Goal: Task Accomplishment & Management: Use online tool/utility

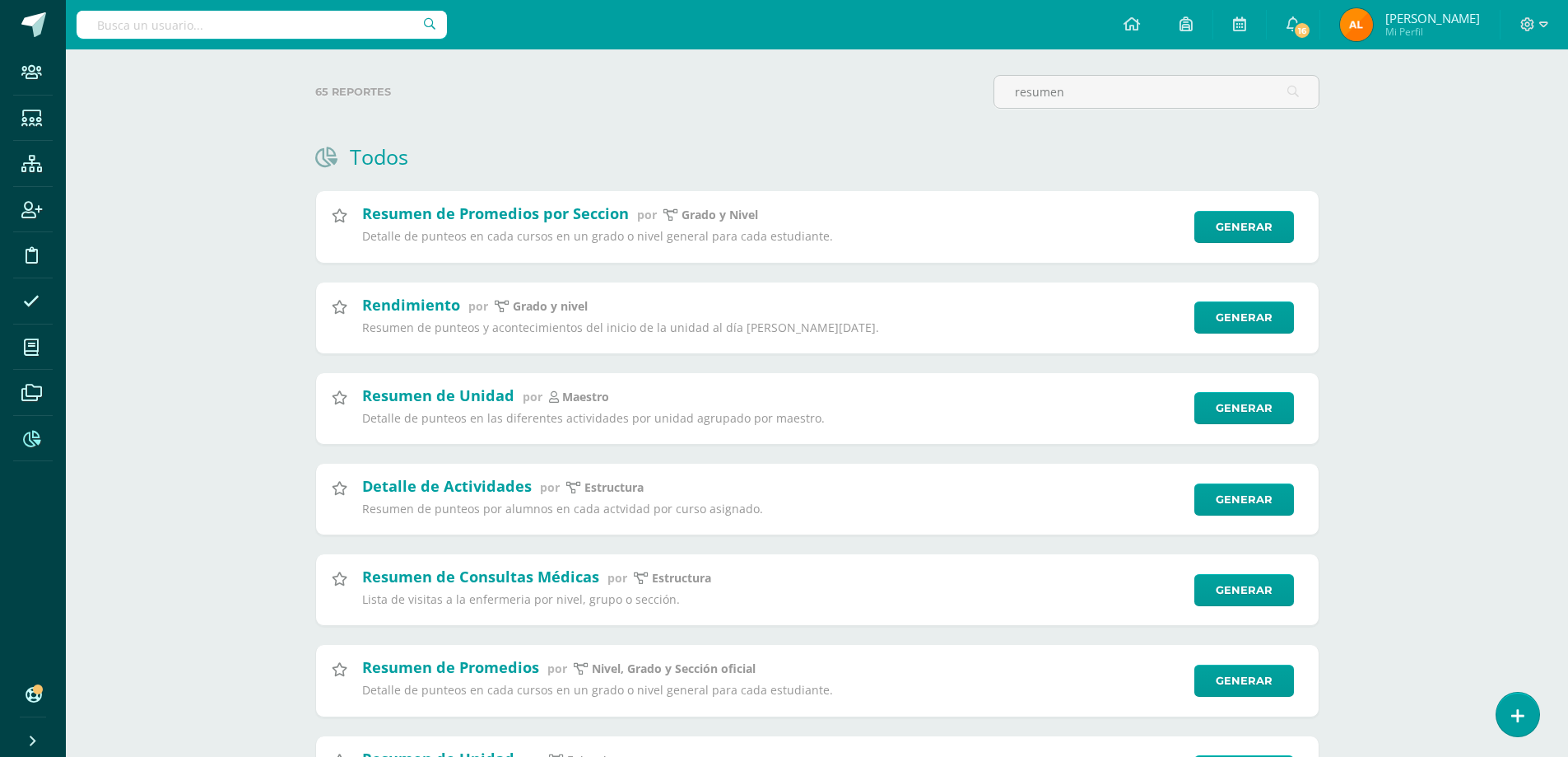
scroll to position [82, 0]
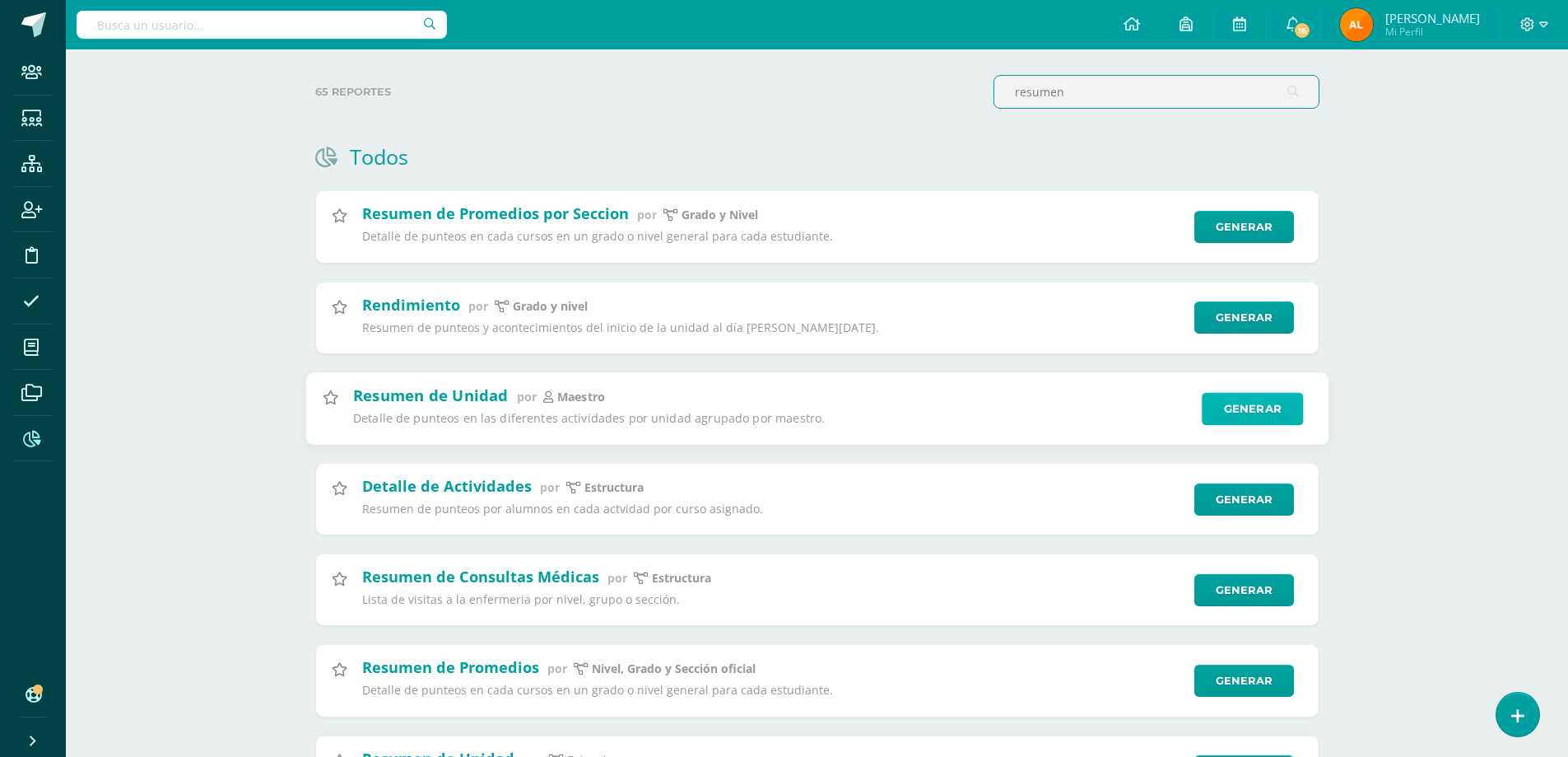
click at [1232, 409] on link "Generar" at bounding box center [1252, 408] width 101 height 33
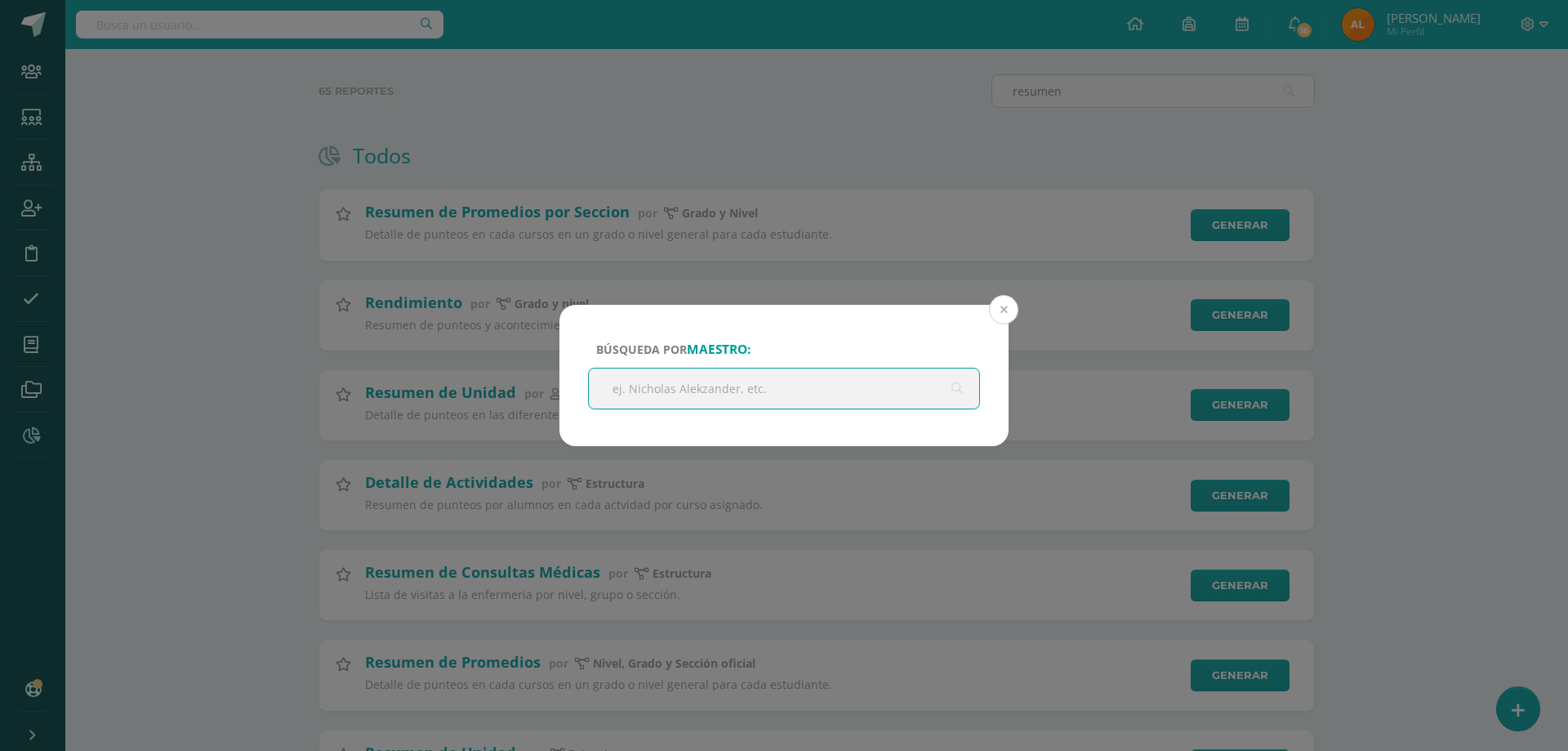
click at [994, 315] on button at bounding box center [1003, 309] width 29 height 29
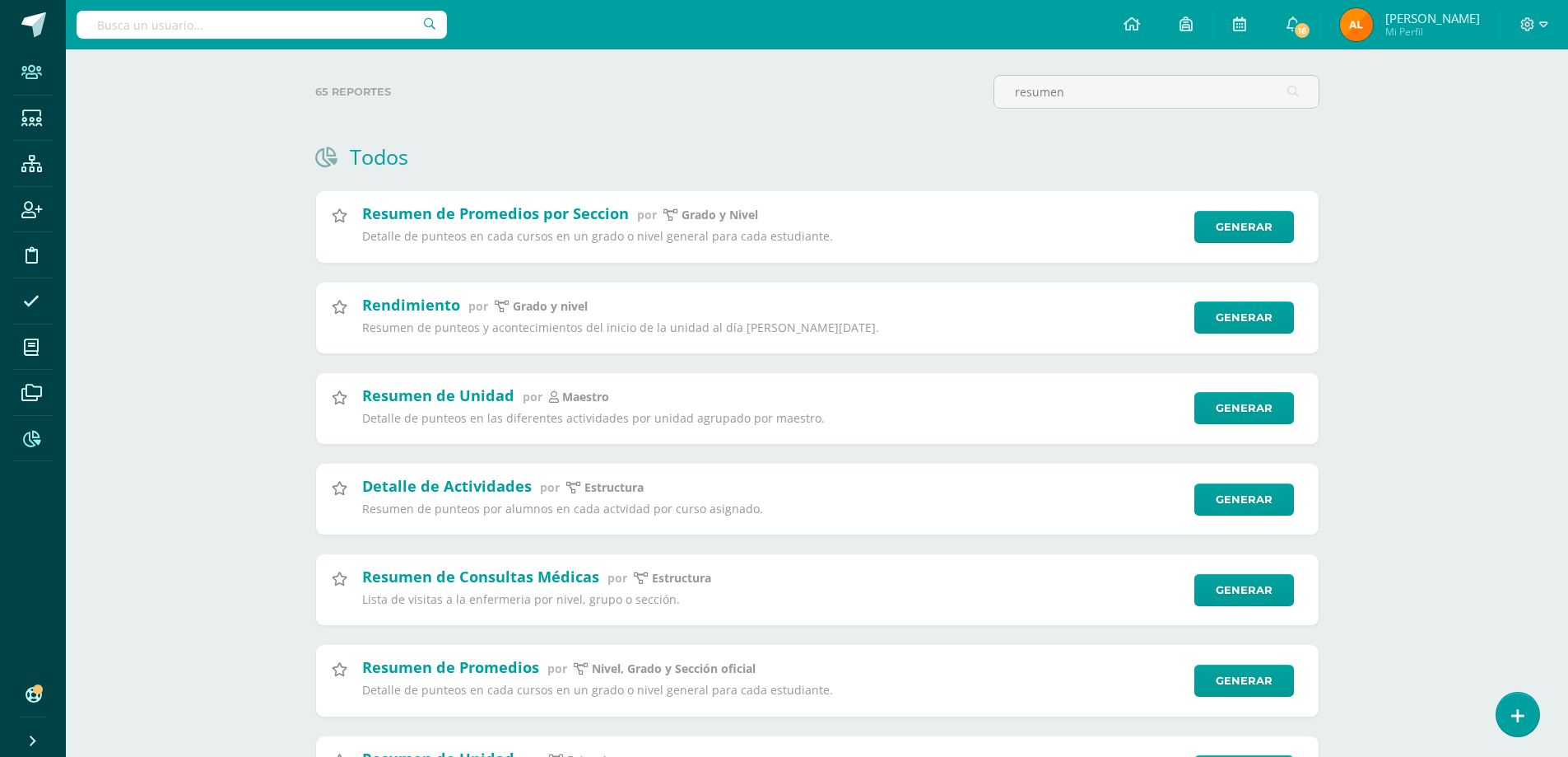
click at [32, 76] on icon at bounding box center [32, 72] width 21 height 17
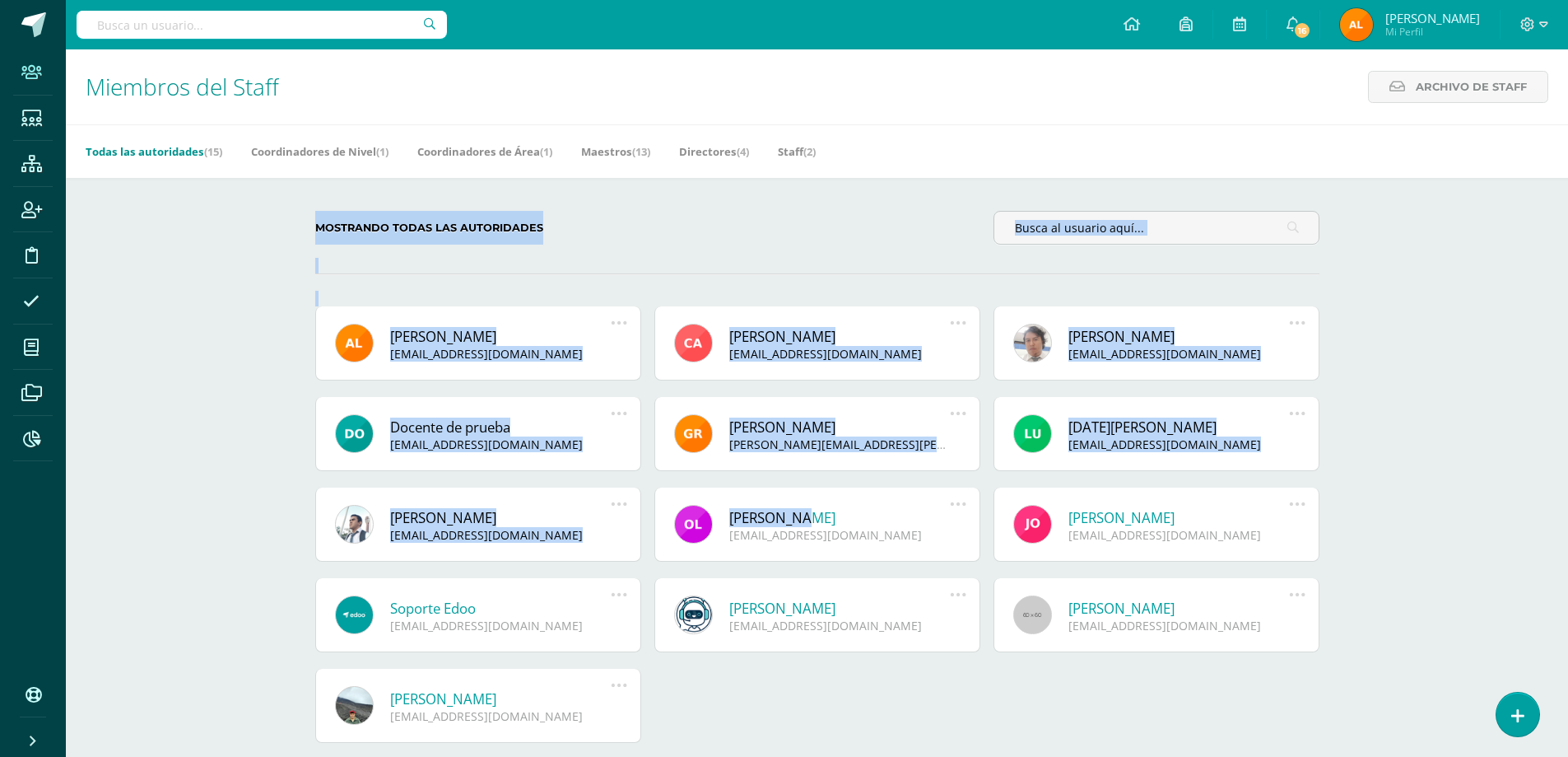
scroll to position [77, 0]
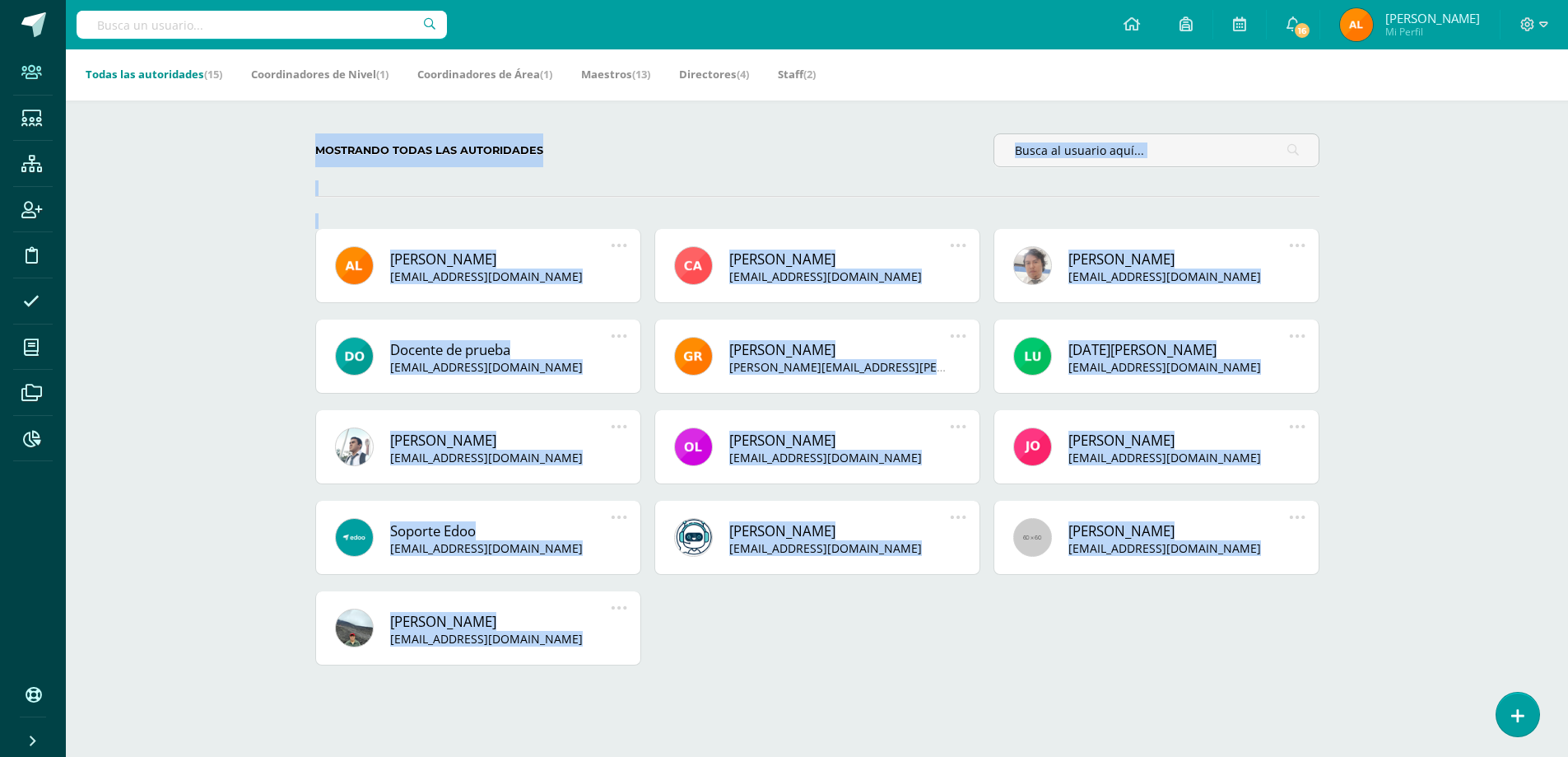
drag, startPoint x: 883, startPoint y: 488, endPoint x: 919, endPoint y: 693, distance: 208.1
click at [915, 695] on div "Miembros del Staff Archivo de Staff Archivo de Staff Acá podrás realizar una bú…" at bounding box center [817, 364] width 1502 height 785
copy body "Mostrando todas las autoridades Allan Eduardo Castillo Méndez coordinadoracadem…"
click at [51, 438] on link "Reportes" at bounding box center [33, 438] width 40 height 47
click at [40, 446] on icon at bounding box center [31, 438] width 17 height 17
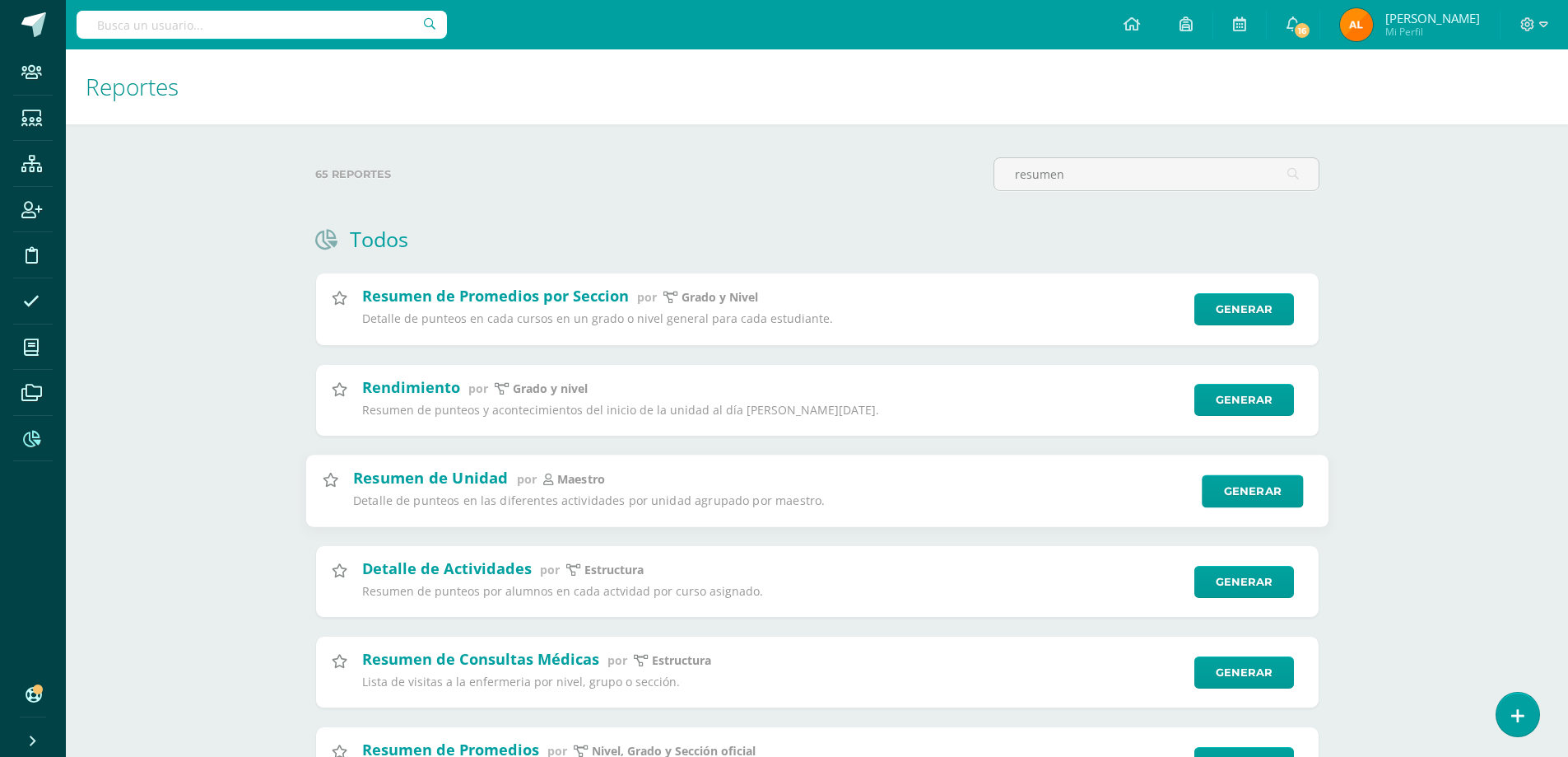
type input "resumen"
click at [1232, 507] on div "Resumen de Unidad por maestro Detalle de punteos en las diferentes actividades …" at bounding box center [816, 491] width 1024 height 73
click at [1250, 496] on link "Generar" at bounding box center [1252, 490] width 101 height 33
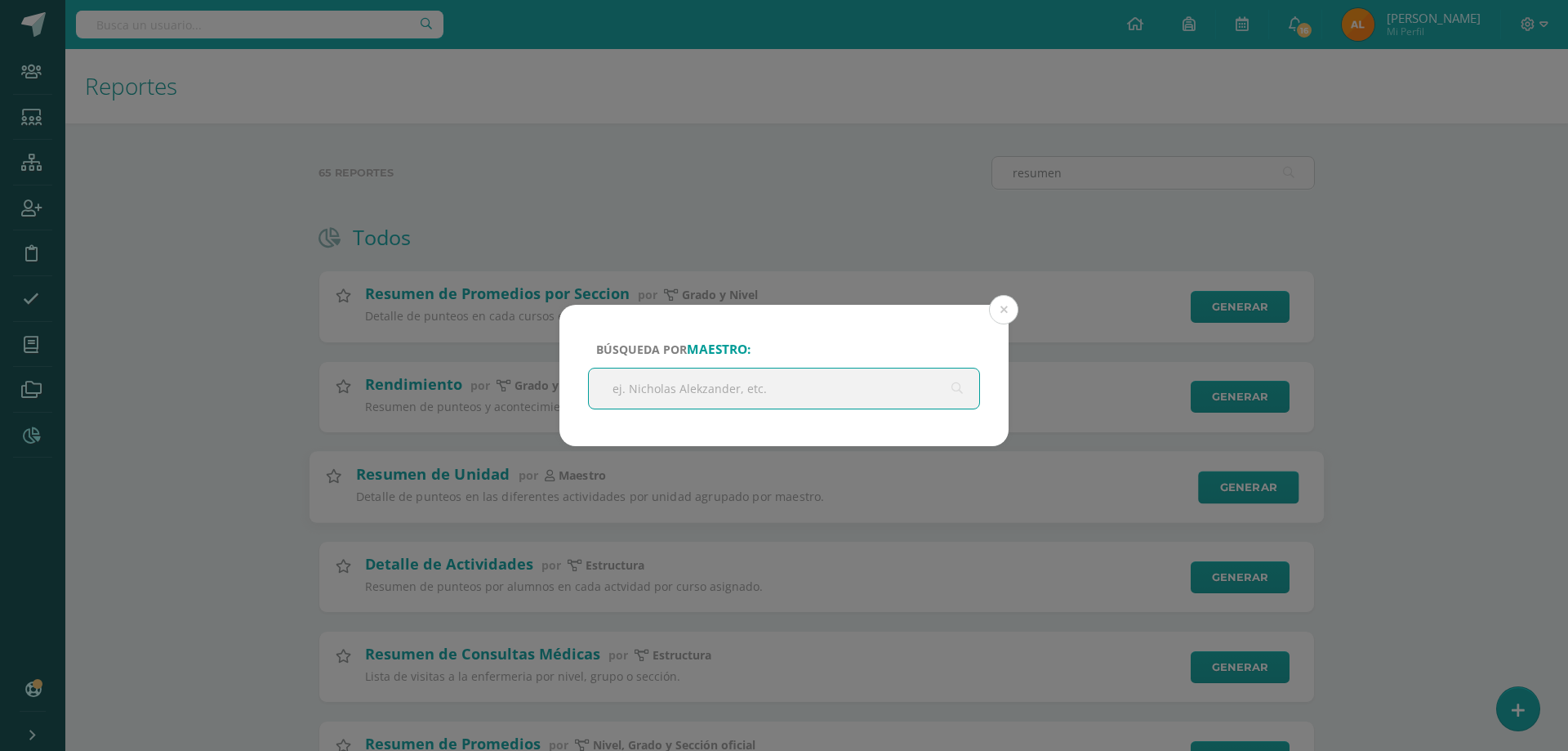
paste input "Oswal Samuel Morales Argueta"
type input "Oswal Samuel Morales Argueta"
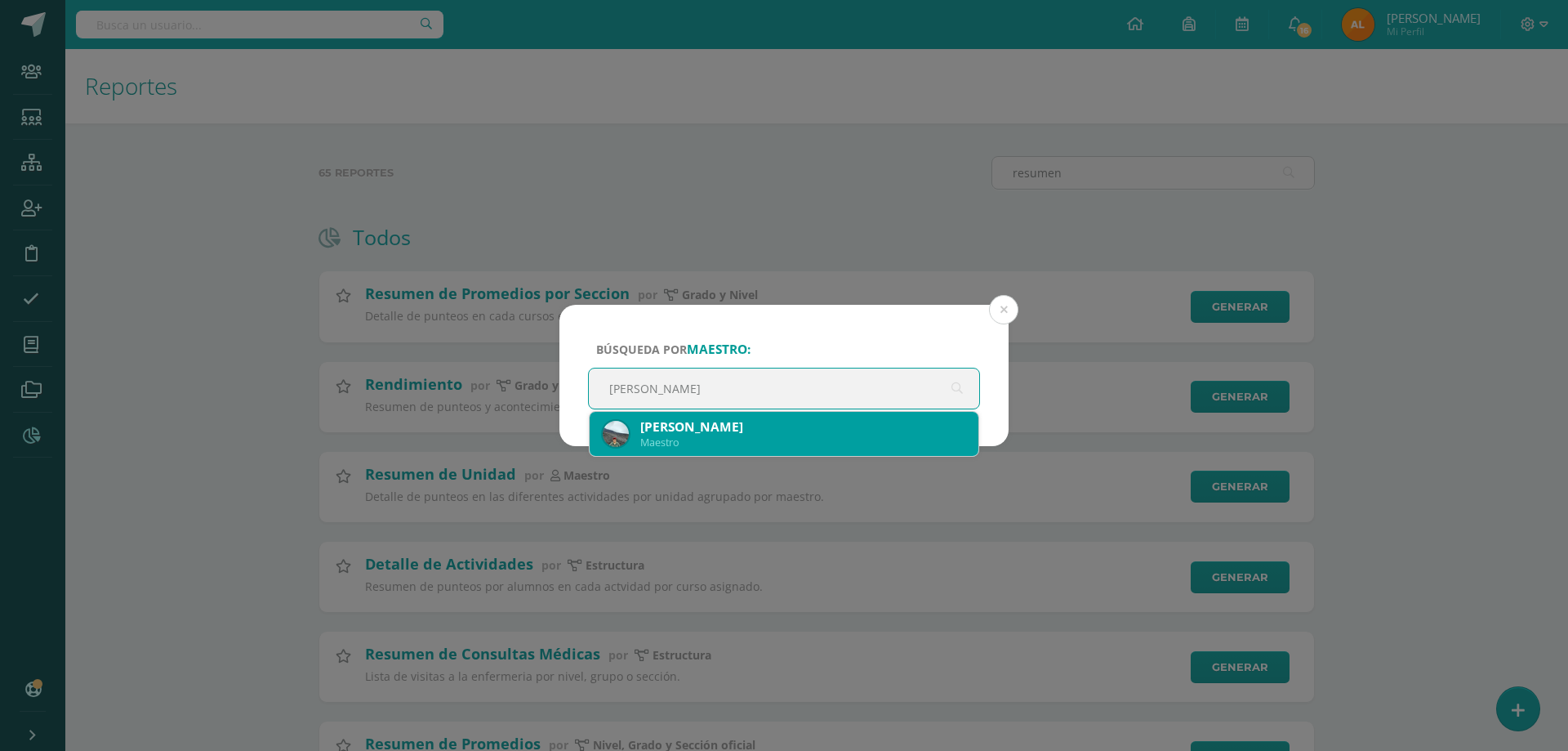
click at [722, 442] on div "Maestro" at bounding box center [802, 442] width 325 height 14
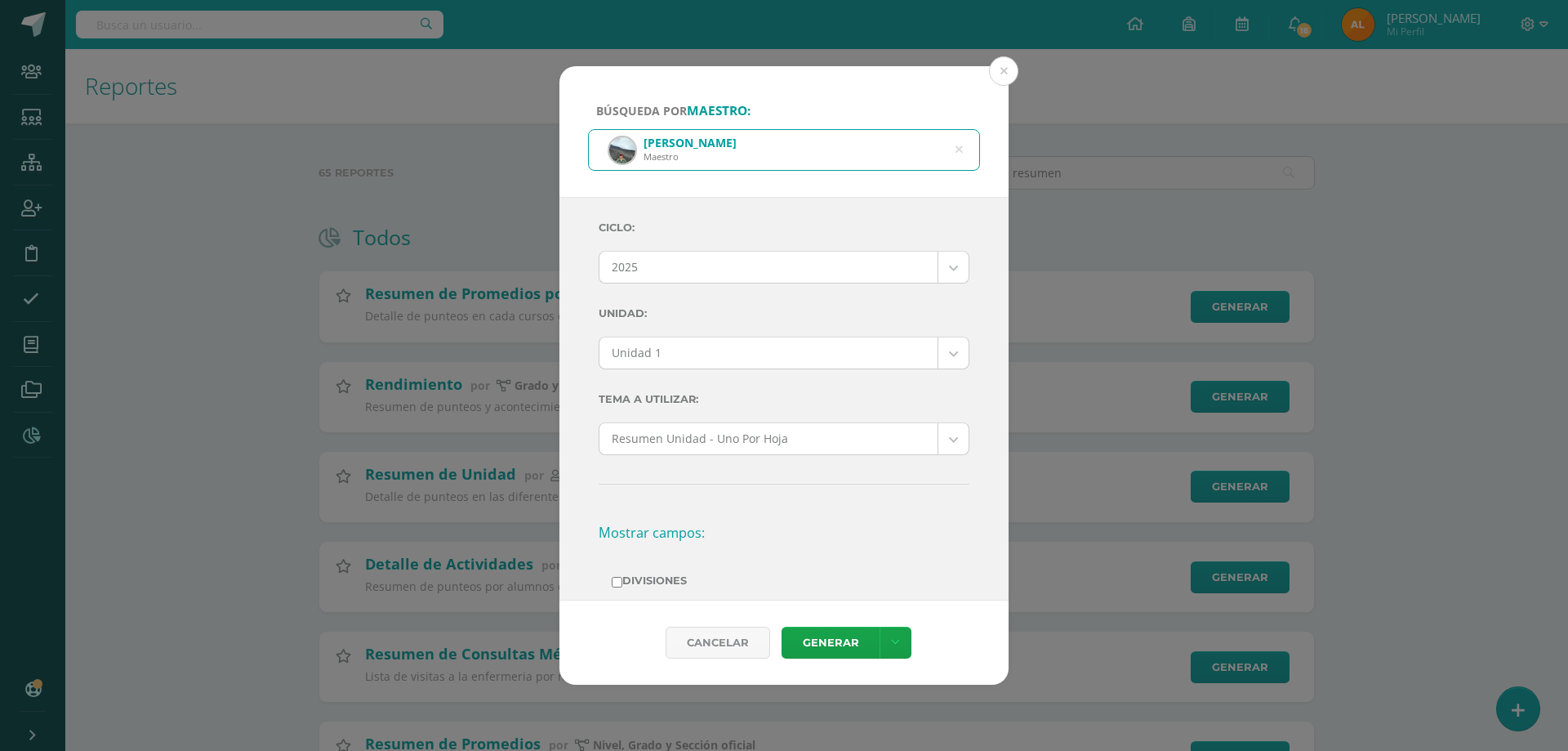
click at [665, 355] on body "Búsqueda por maestro: Oswal Samuel Morales Argueta Maestro Oswal Samuel Morales…" at bounding box center [784, 647] width 1568 height 1295
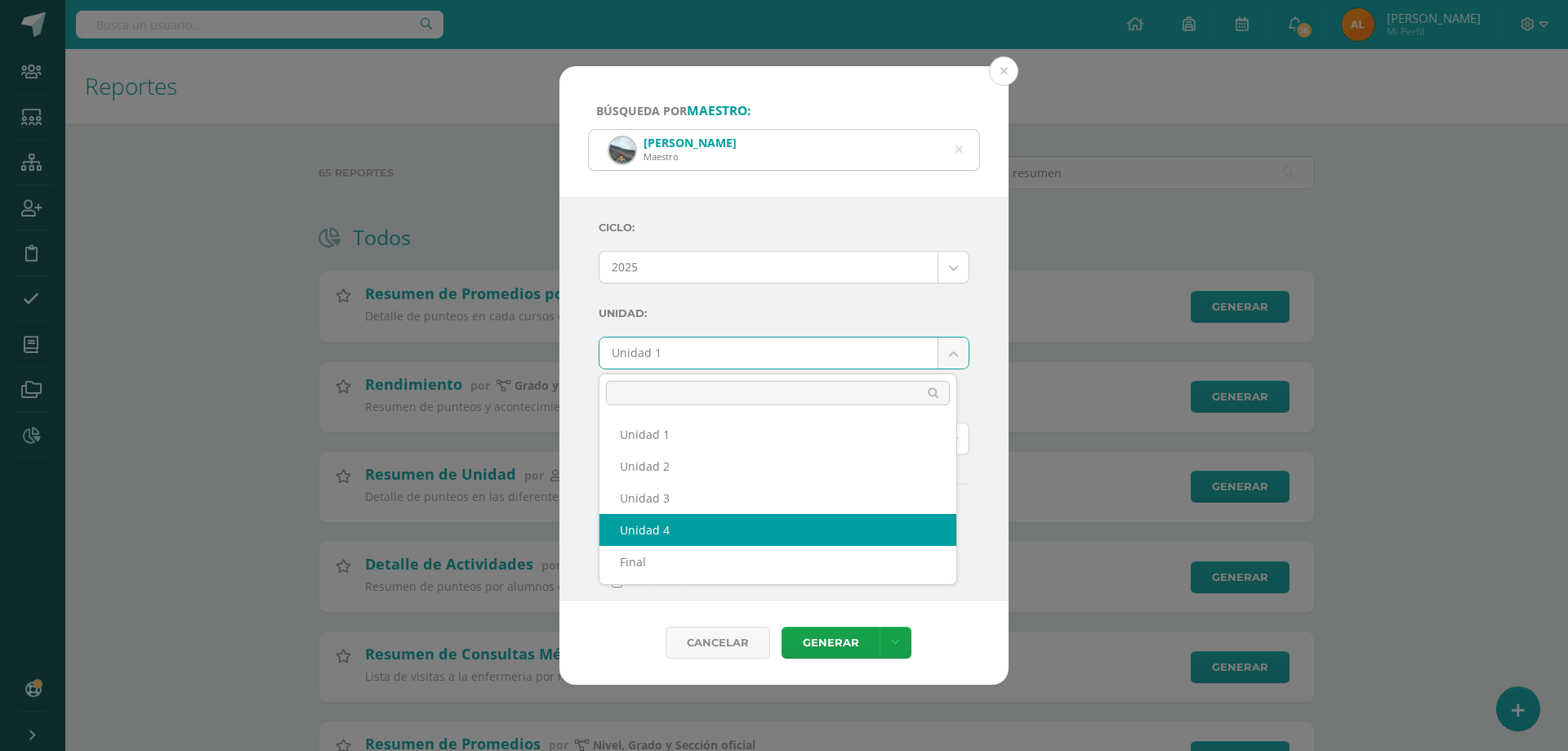
select select "Unidad 4"
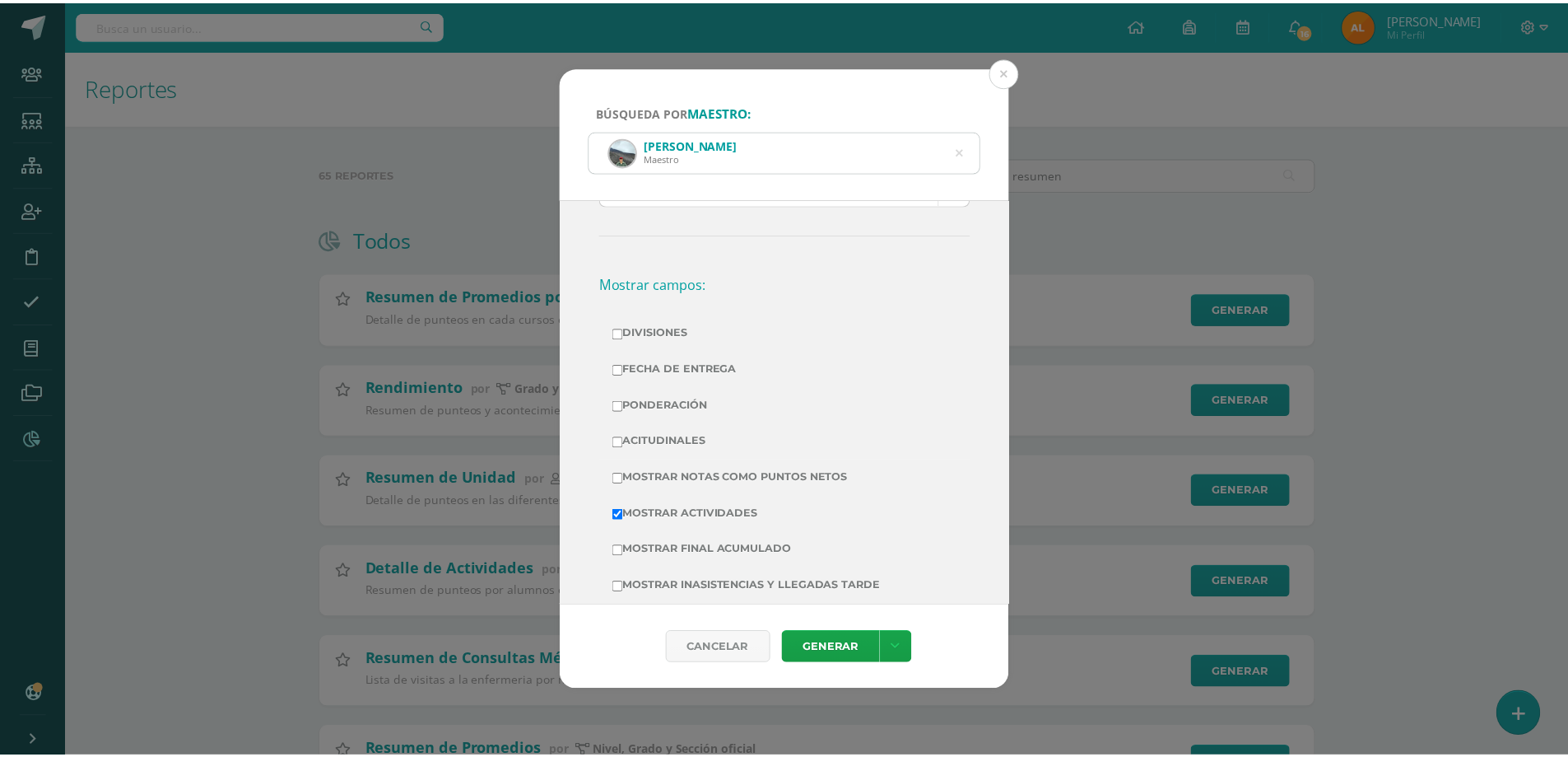
scroll to position [277, 0]
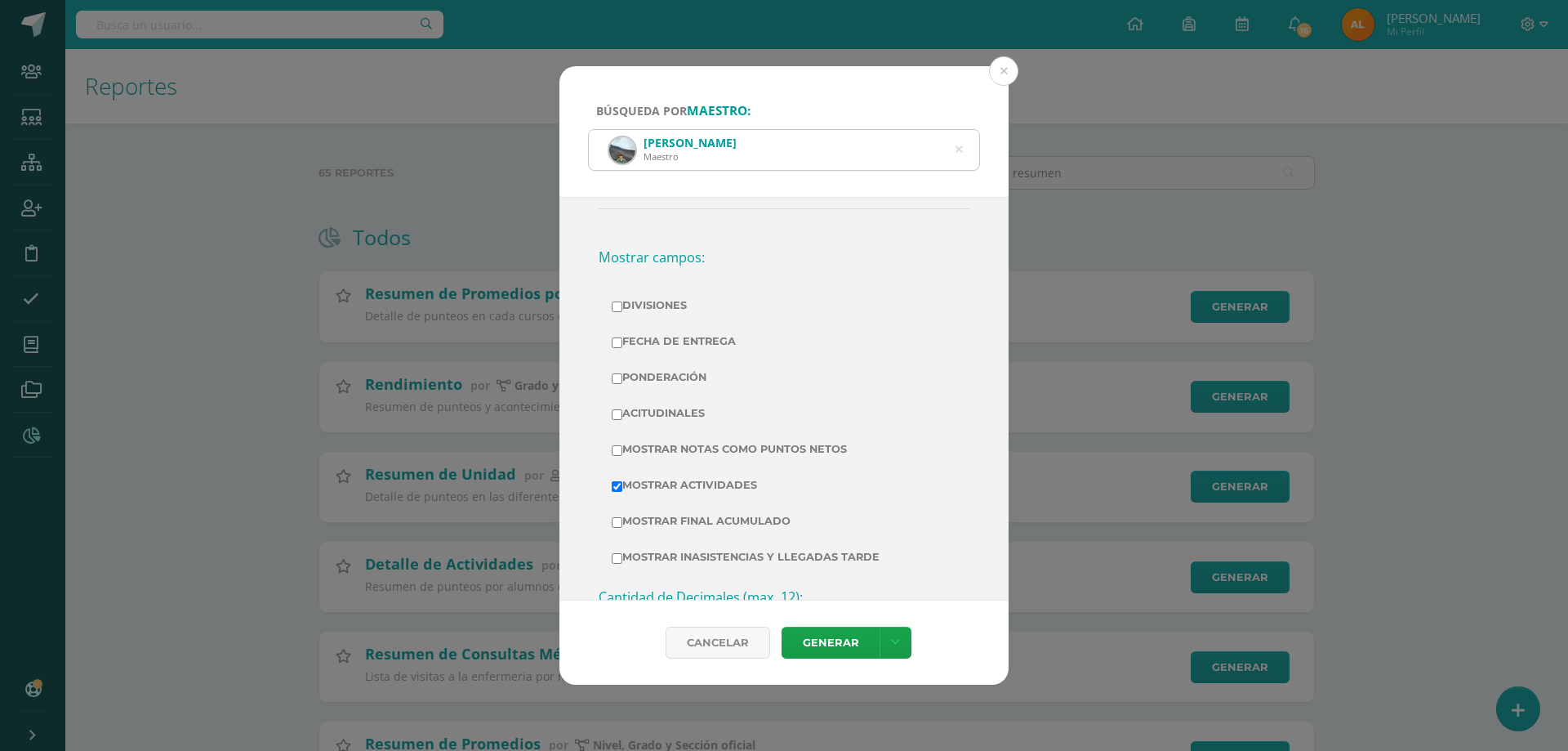
click at [650, 302] on label "Divisiones" at bounding box center [784, 305] width 345 height 23
click at [622, 302] on input "Divisiones" at bounding box center [617, 306] width 11 height 11
checkbox input "true"
click at [650, 369] on label "Ponderación" at bounding box center [784, 377] width 345 height 23
click at [622, 373] on input "Ponderación" at bounding box center [617, 378] width 11 height 11
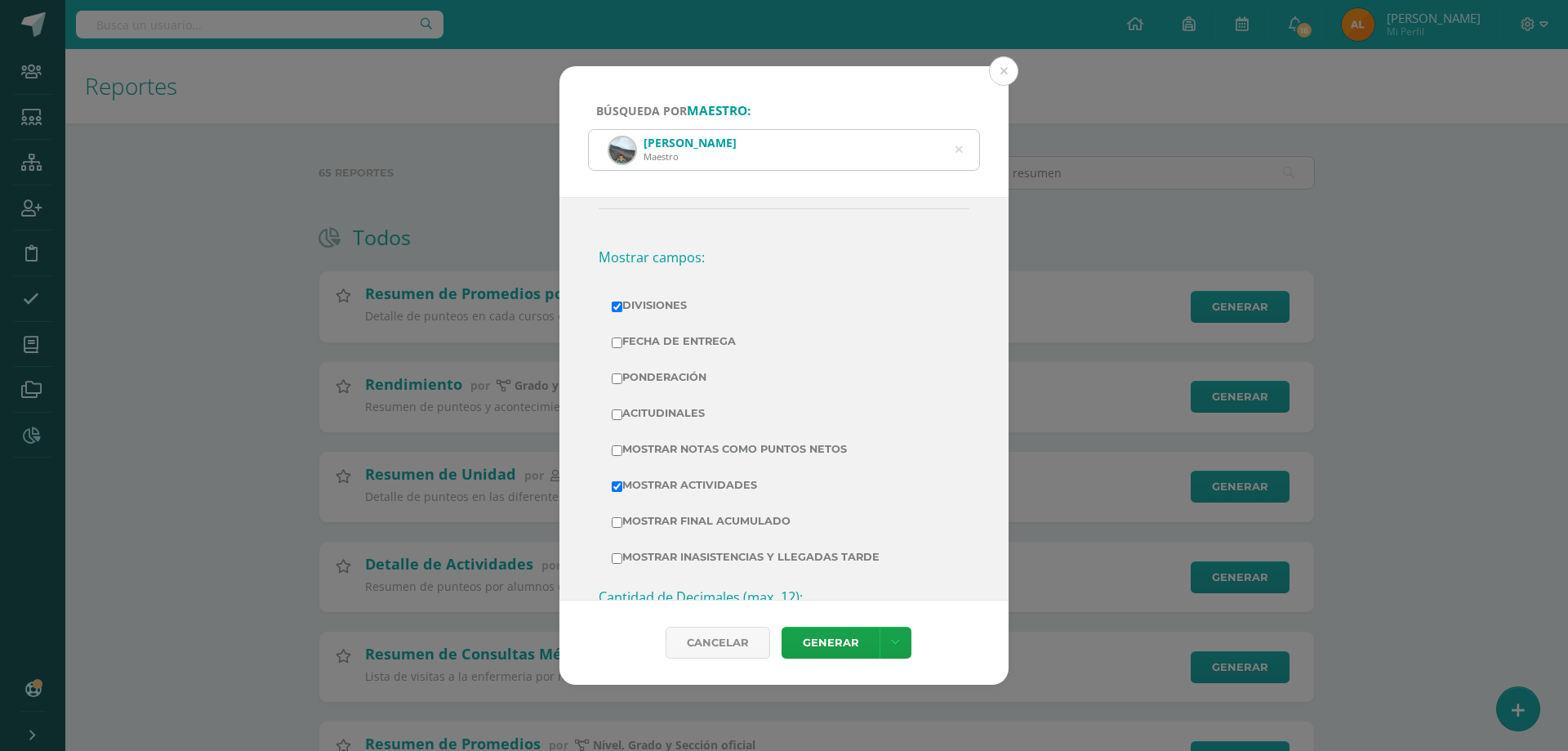
checkbox input "true"
click at [694, 450] on label "Mostrar Notas Como Puntos Netos" at bounding box center [784, 449] width 345 height 23
click at [622, 450] on input "Mostrar Notas Como Puntos Netos" at bounding box center [617, 450] width 11 height 11
checkbox input "true"
click at [825, 646] on link "Generar" at bounding box center [831, 642] width 98 height 31
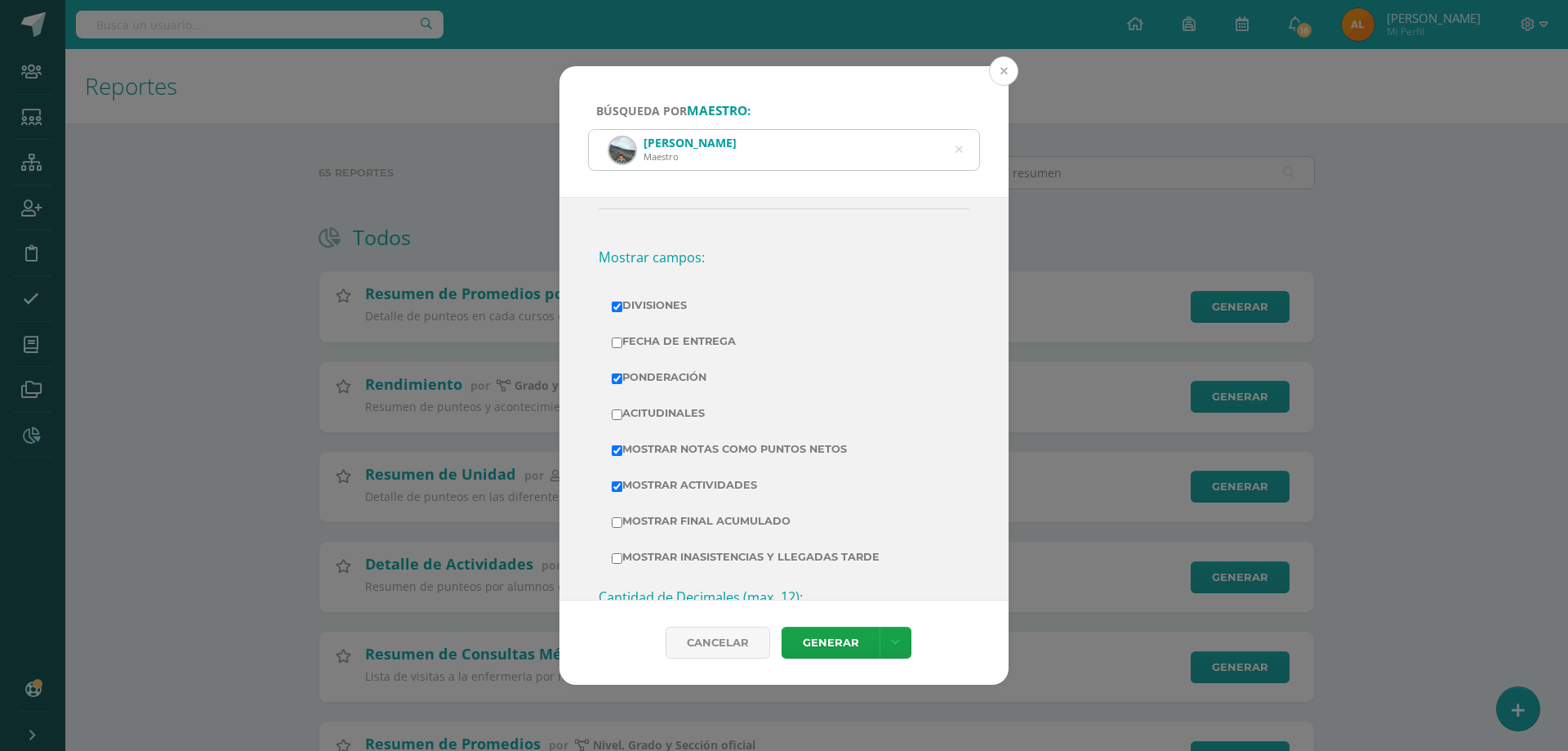
click at [1008, 70] on button at bounding box center [1003, 71] width 29 height 29
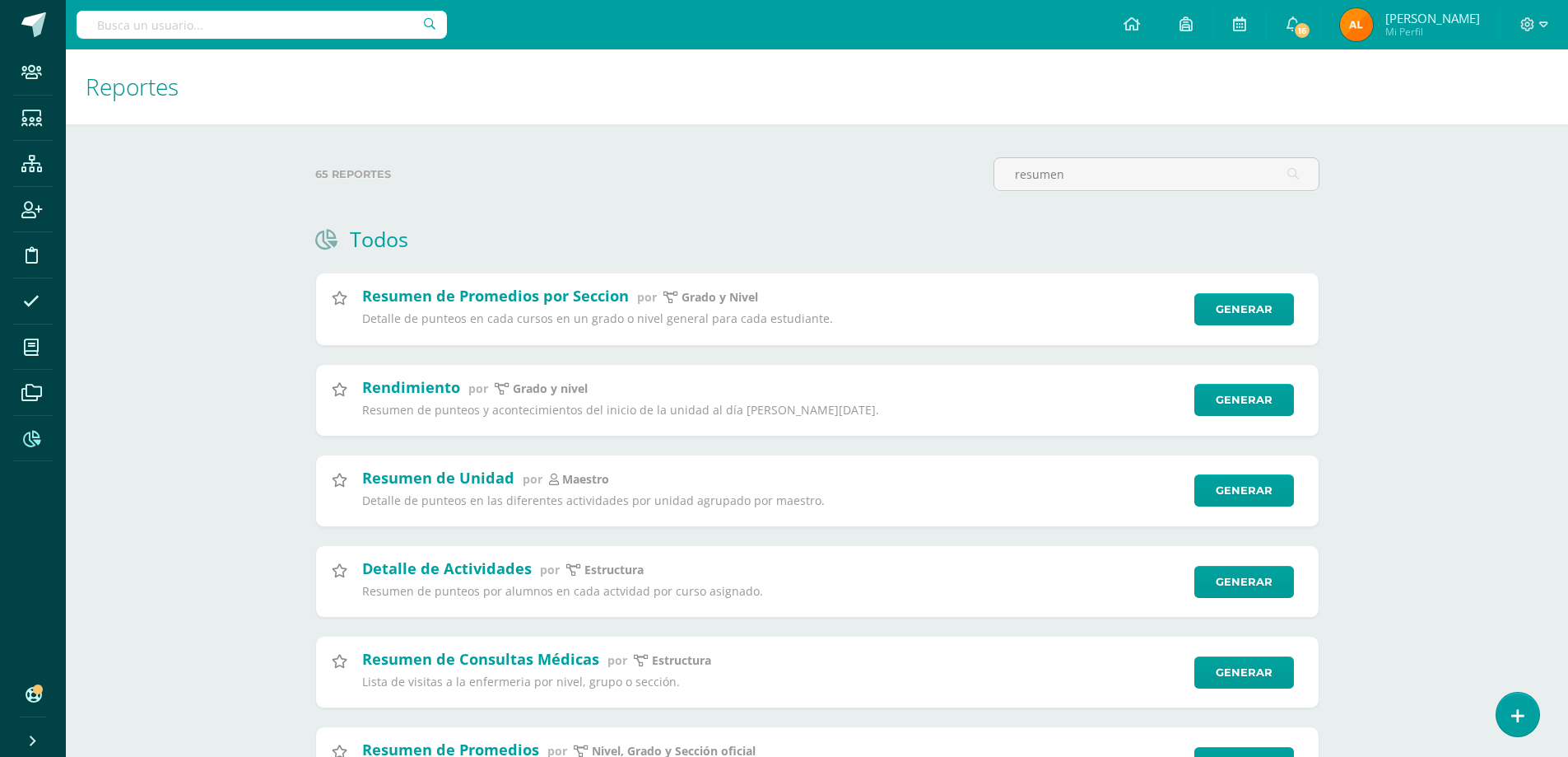
click at [37, 441] on icon at bounding box center [31, 438] width 17 height 17
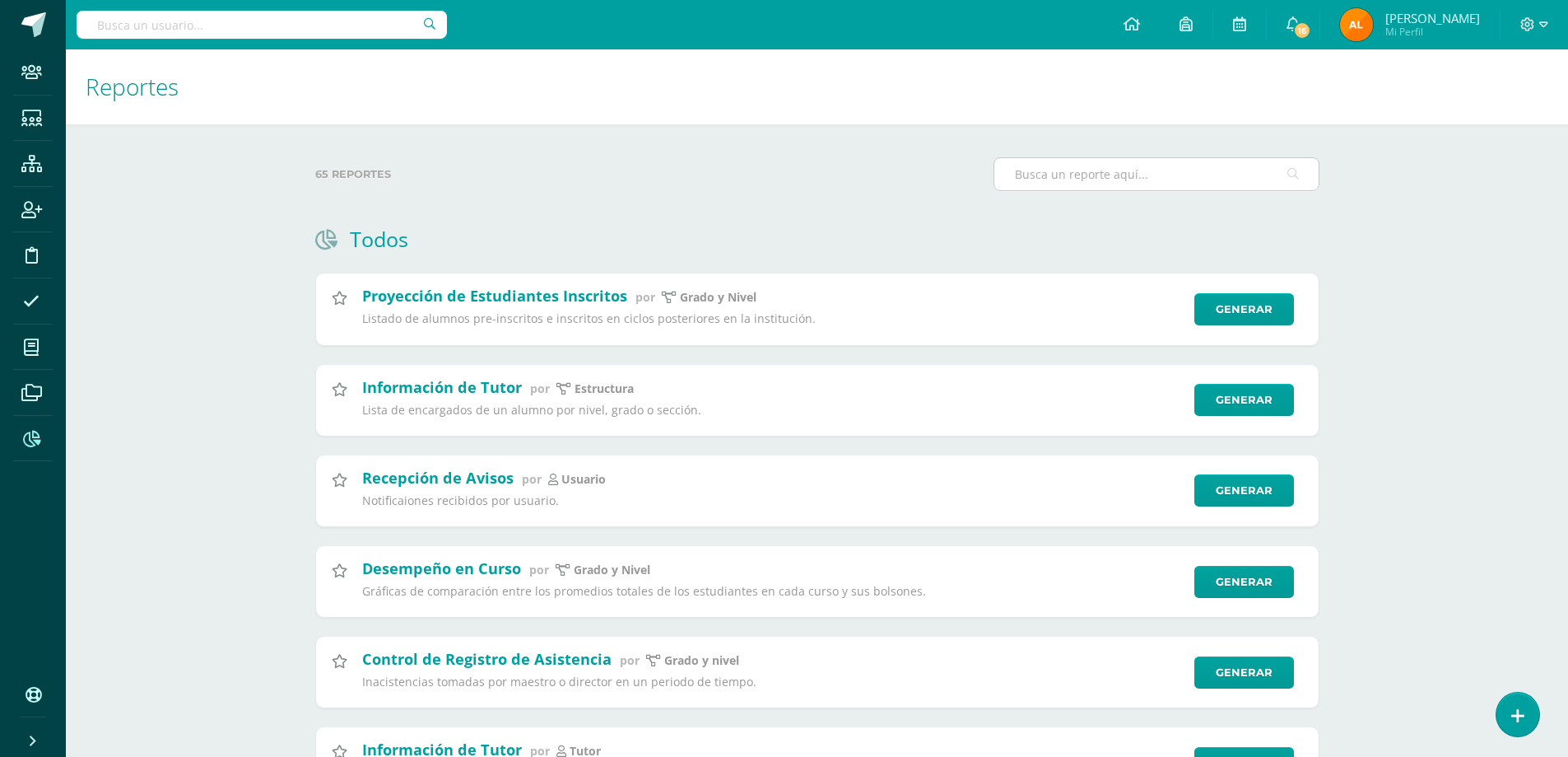
click at [1090, 174] on input "text" at bounding box center [1156, 174] width 324 height 32
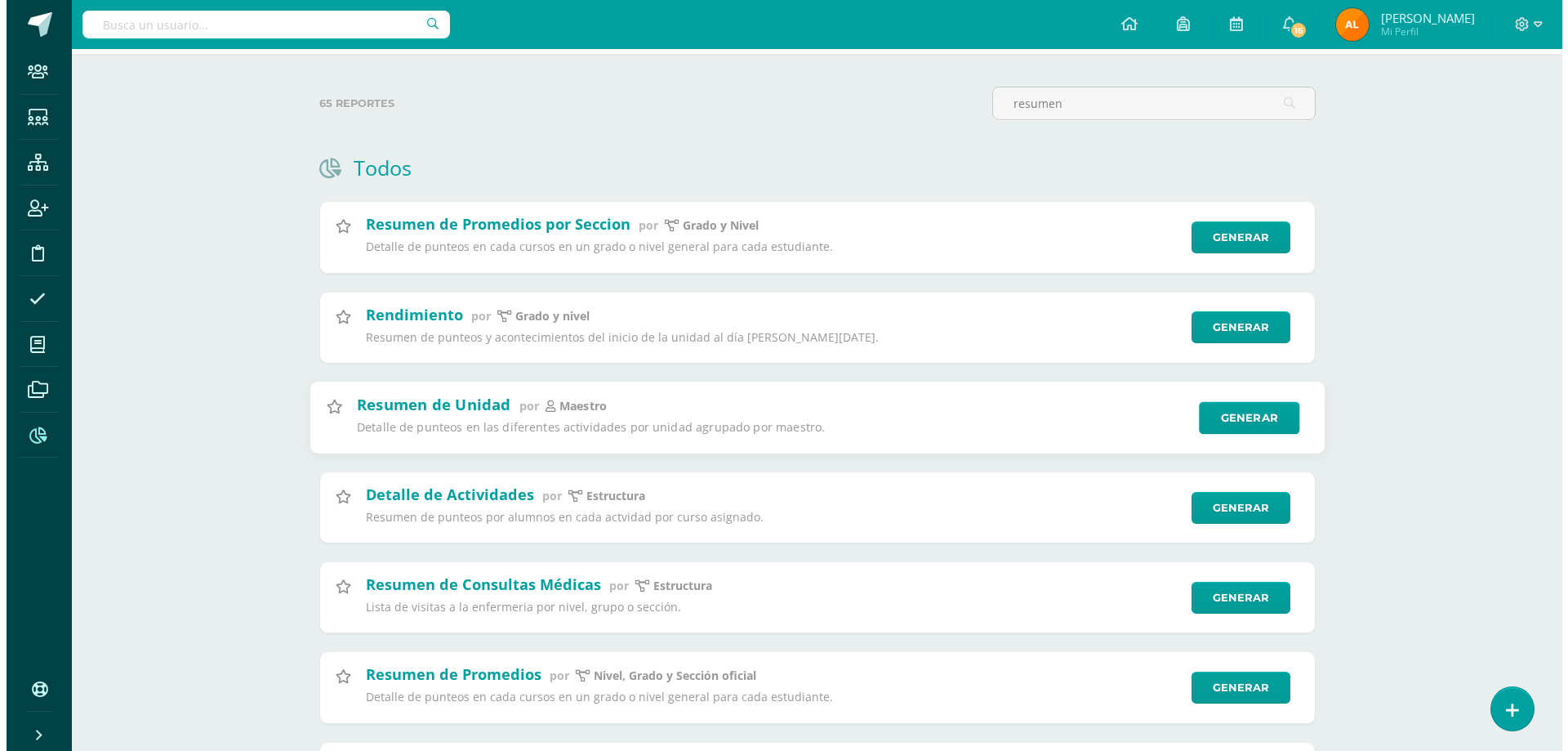
scroll to position [245, 0]
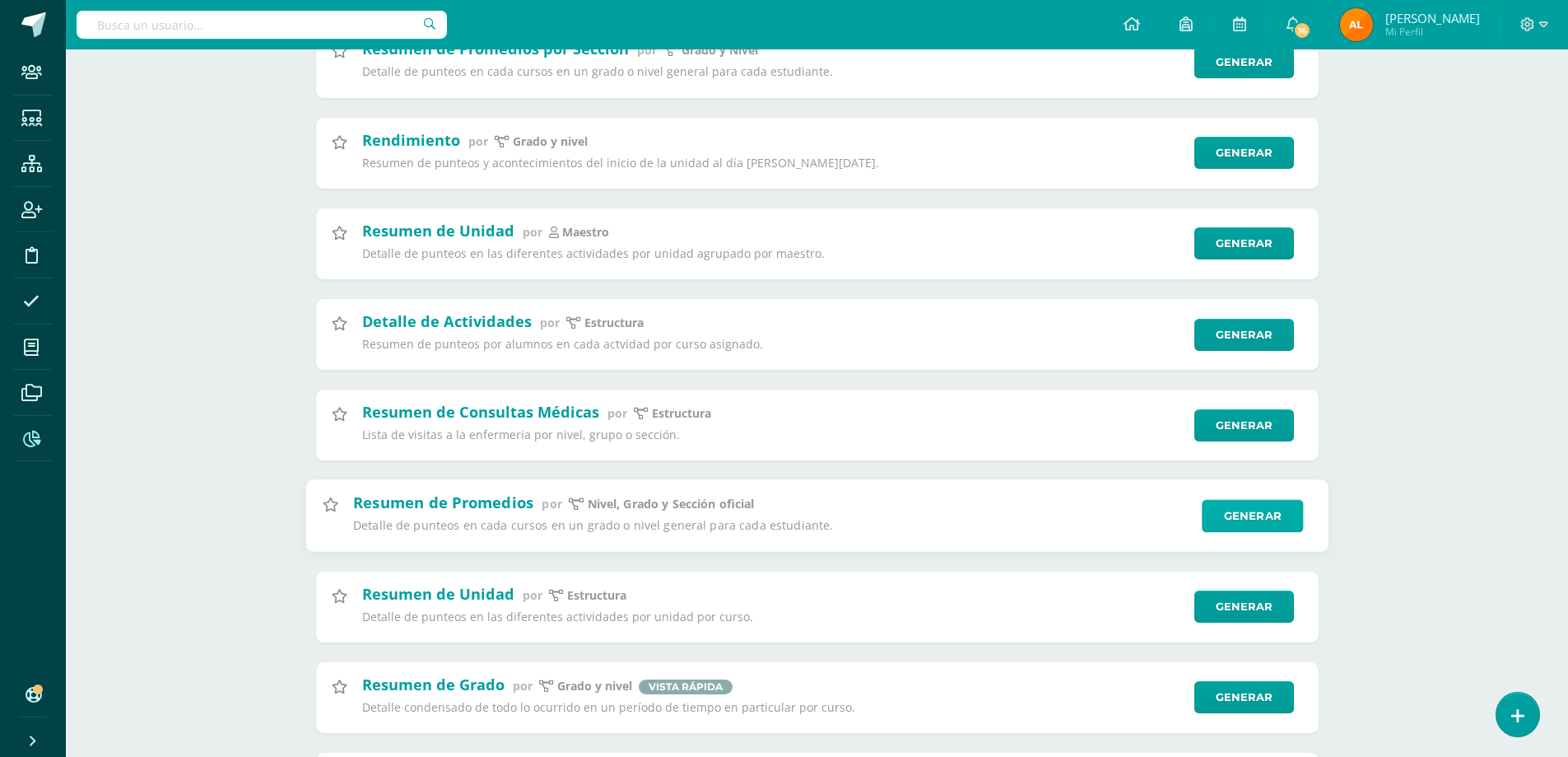
type input "resumen"
click at [1246, 506] on link "Generar" at bounding box center [1252, 516] width 101 height 33
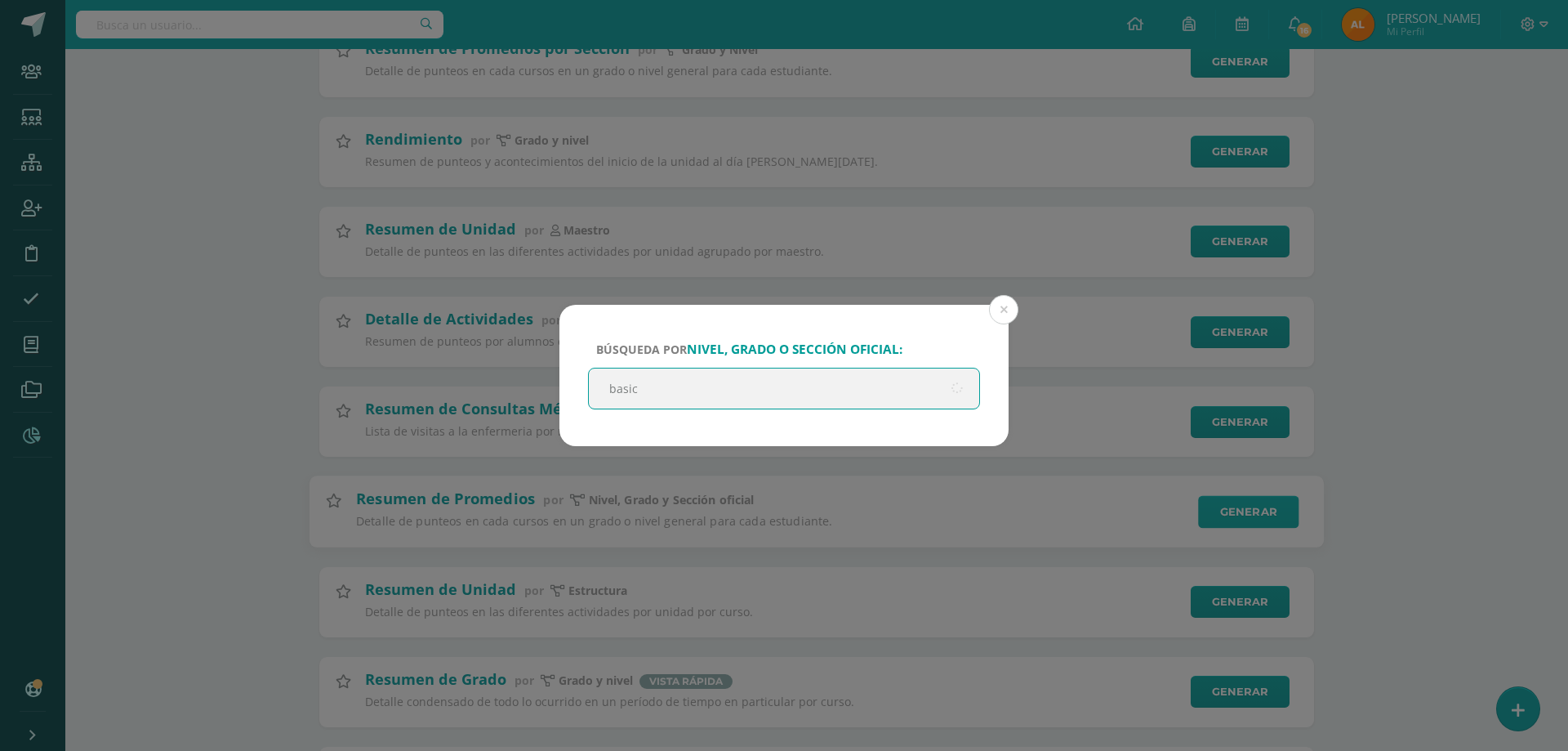
type input "basico"
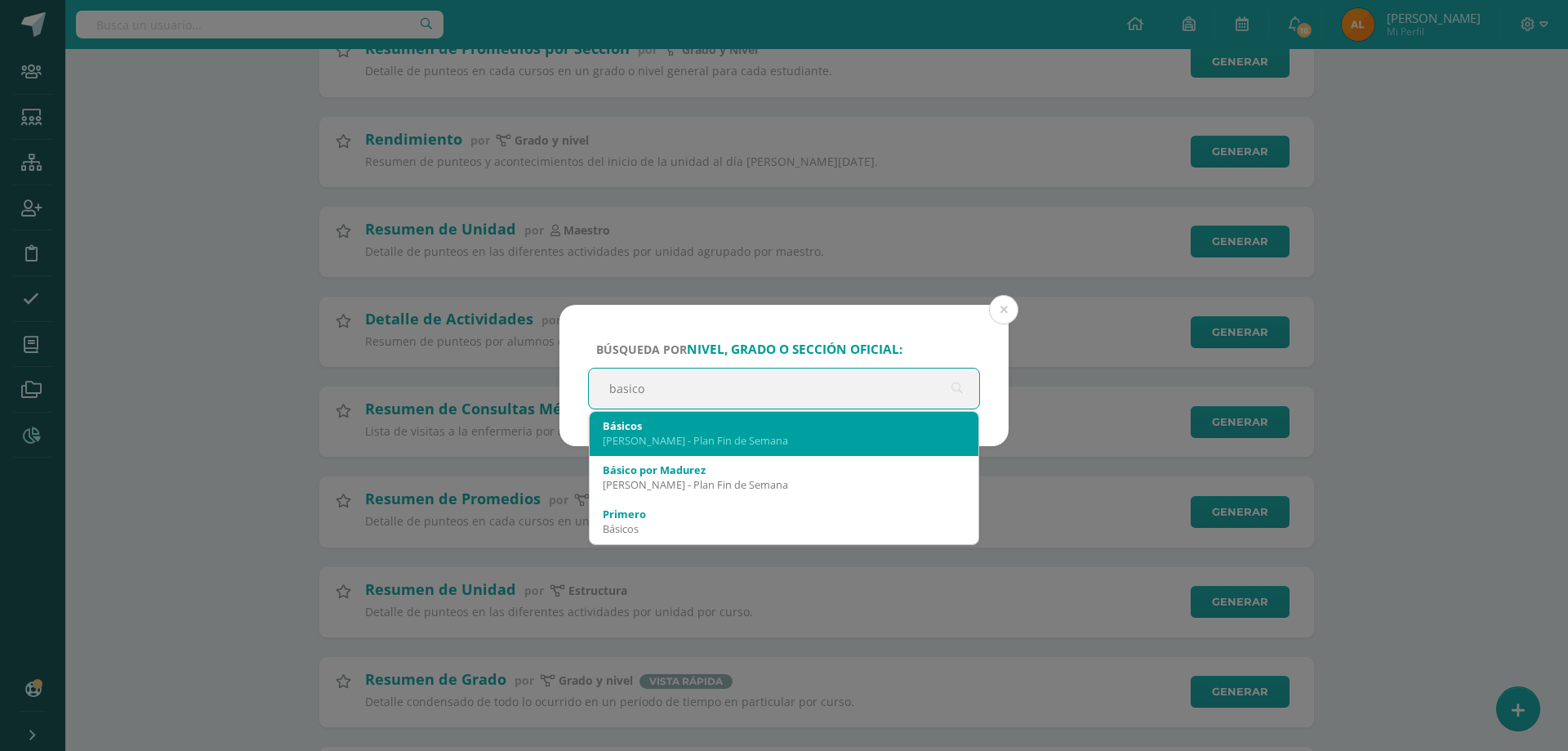
click at [678, 438] on div "Pantaleon - Plan Fin de Semana" at bounding box center [784, 440] width 362 height 15
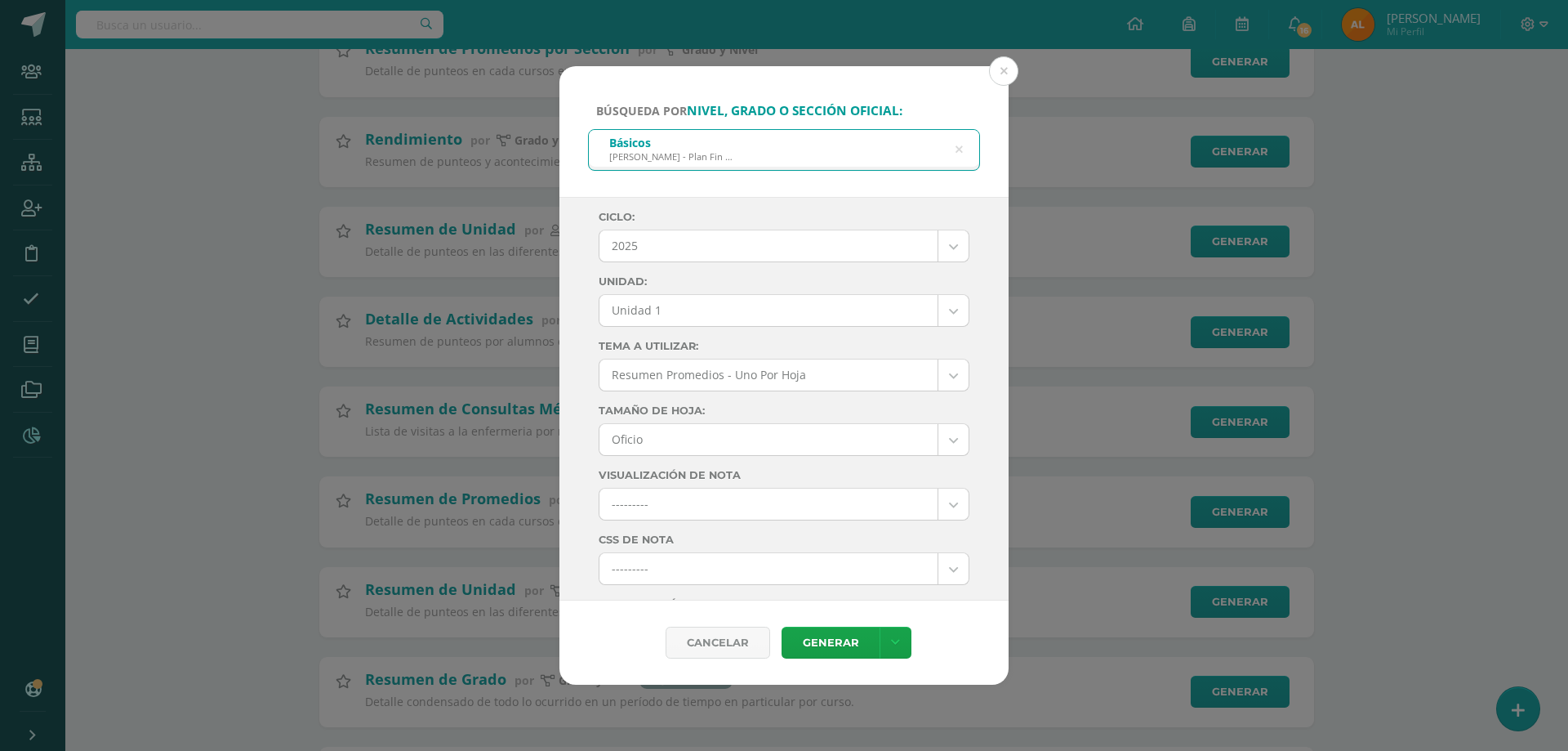
click at [693, 309] on body "Búsqueda por nivel, grado o sección oficial: Básicos Pantaleon - Plan Fin de Se…" at bounding box center [784, 402] width 1568 height 1295
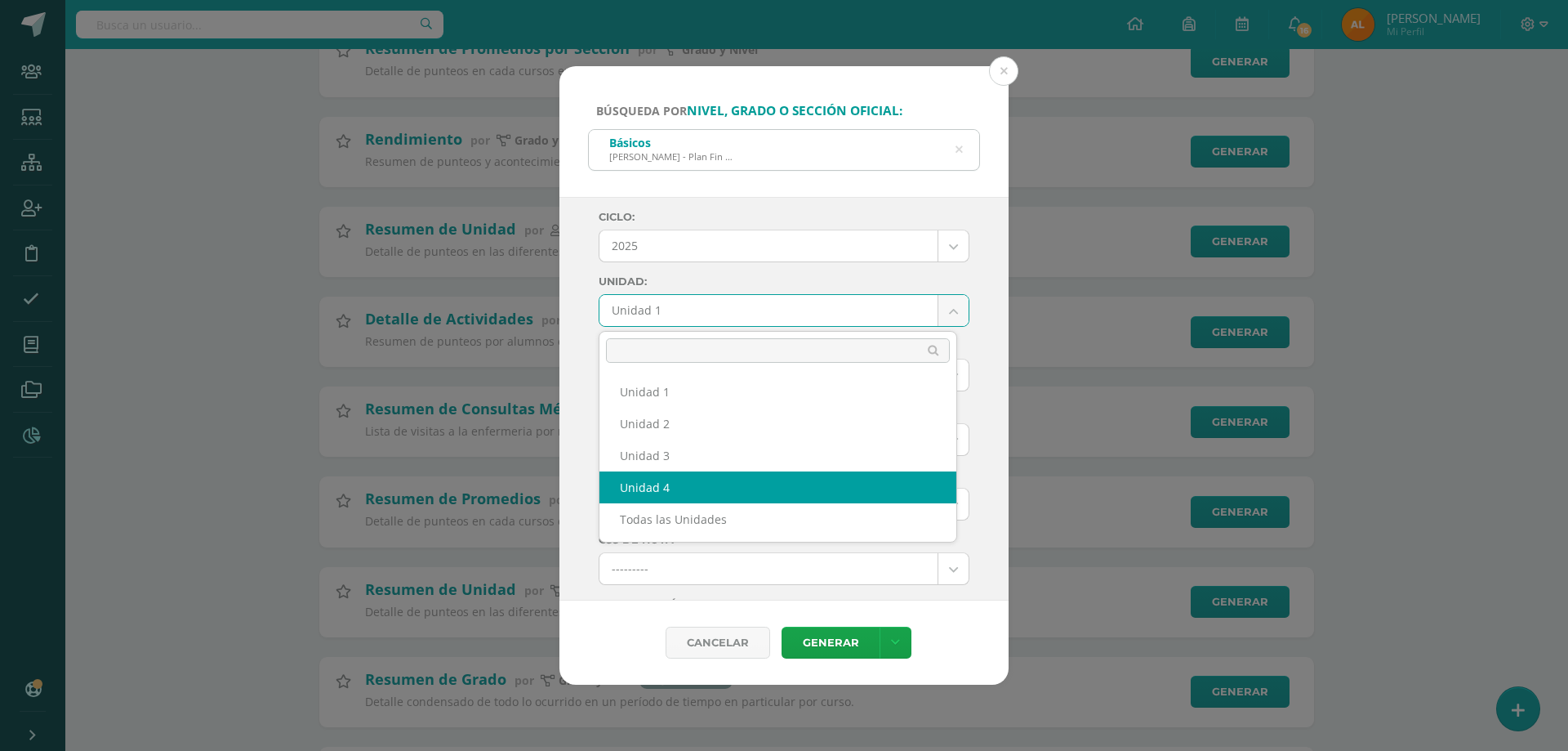
select select "Unidad 4"
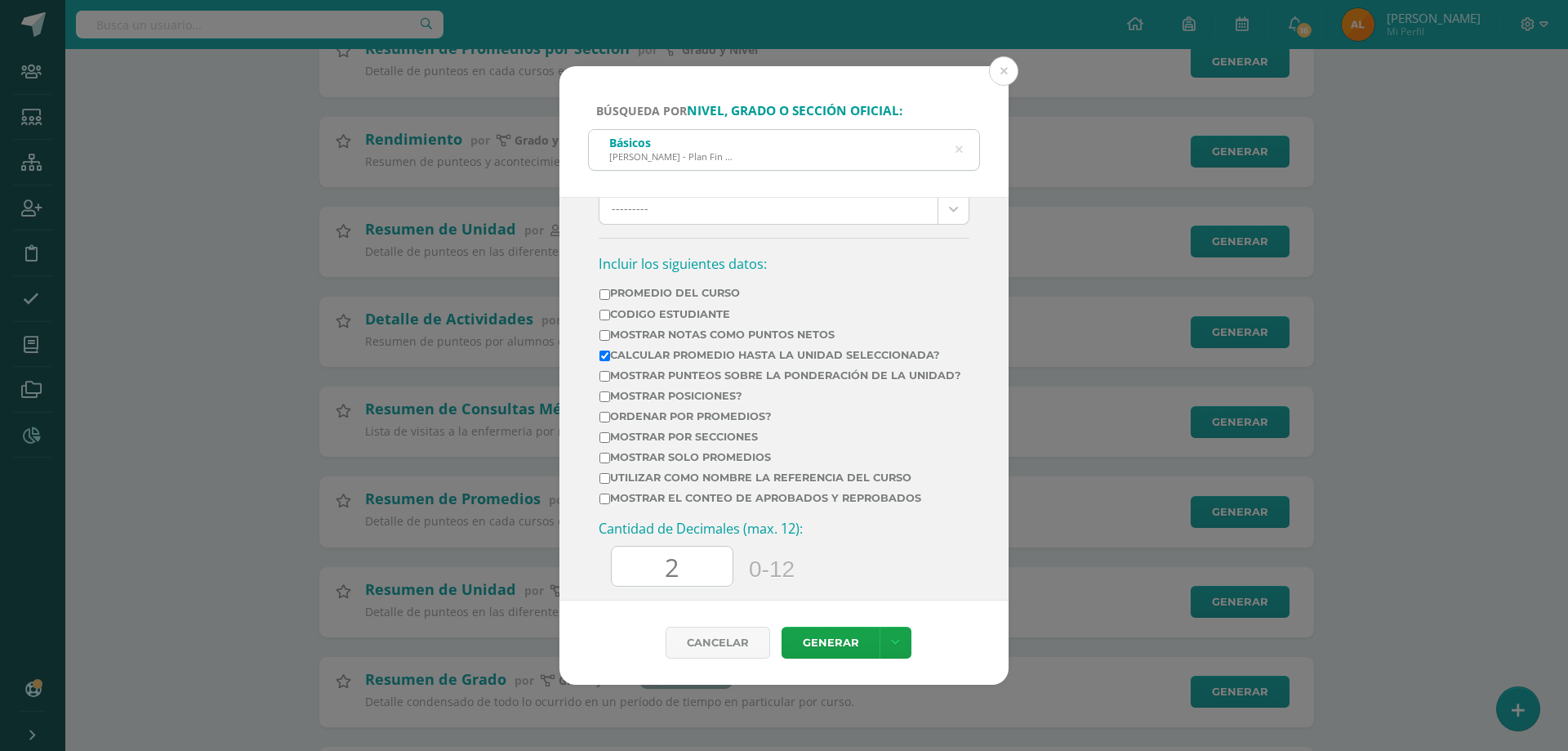
scroll to position [490, 0]
click at [654, 337] on label "Mostrar Notas Como Puntos Netos" at bounding box center [781, 334] width 362 height 12
click at [610, 337] on input "Mostrar Notas Como Puntos Netos" at bounding box center [605, 334] width 11 height 11
checkbox input "true"
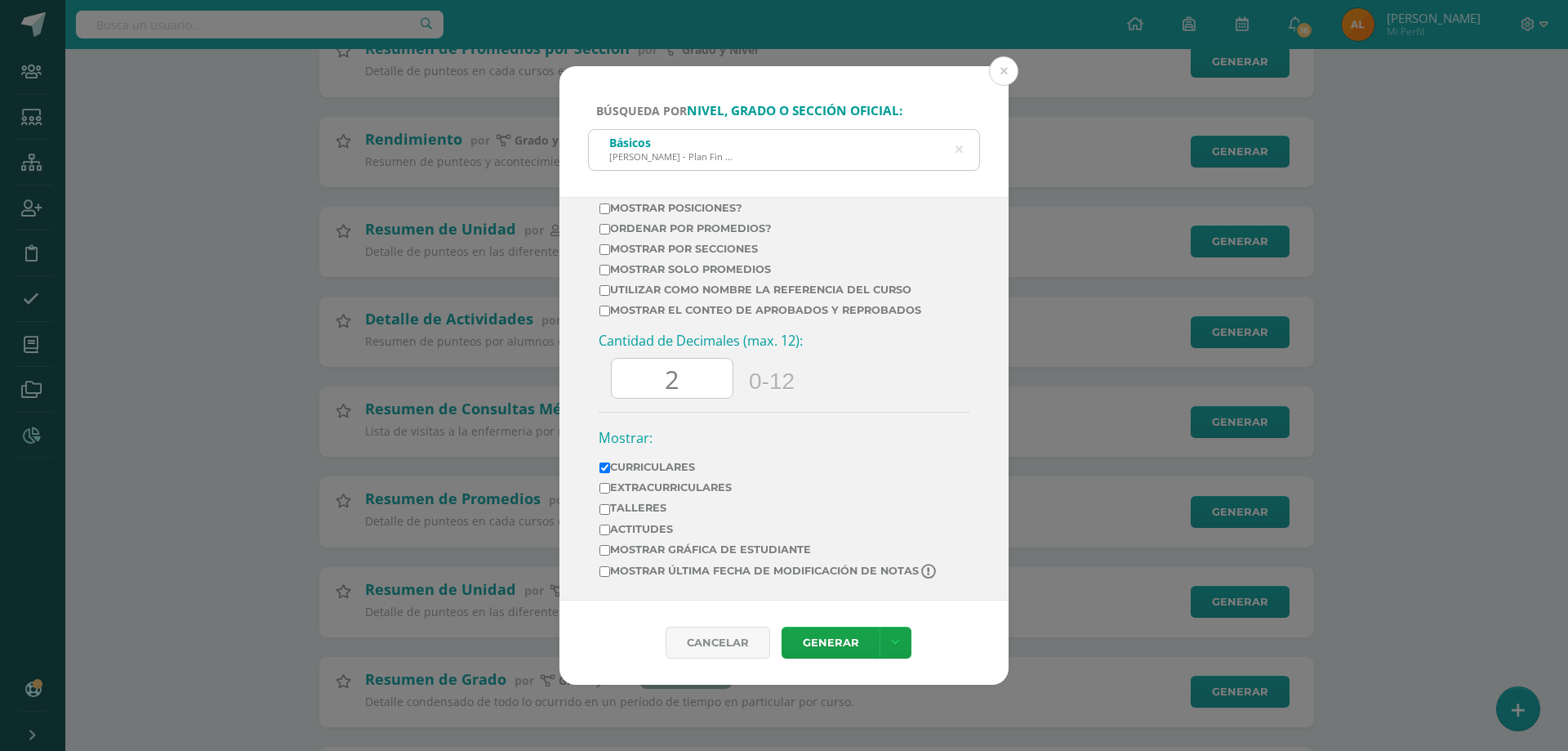
scroll to position [689, 0]
drag, startPoint x: 647, startPoint y: 377, endPoint x: 609, endPoint y: 369, distance: 38.8
click at [609, 369] on div "Cantidad de Decimales (max. 12): 2 0-12" at bounding box center [784, 372] width 371 height 80
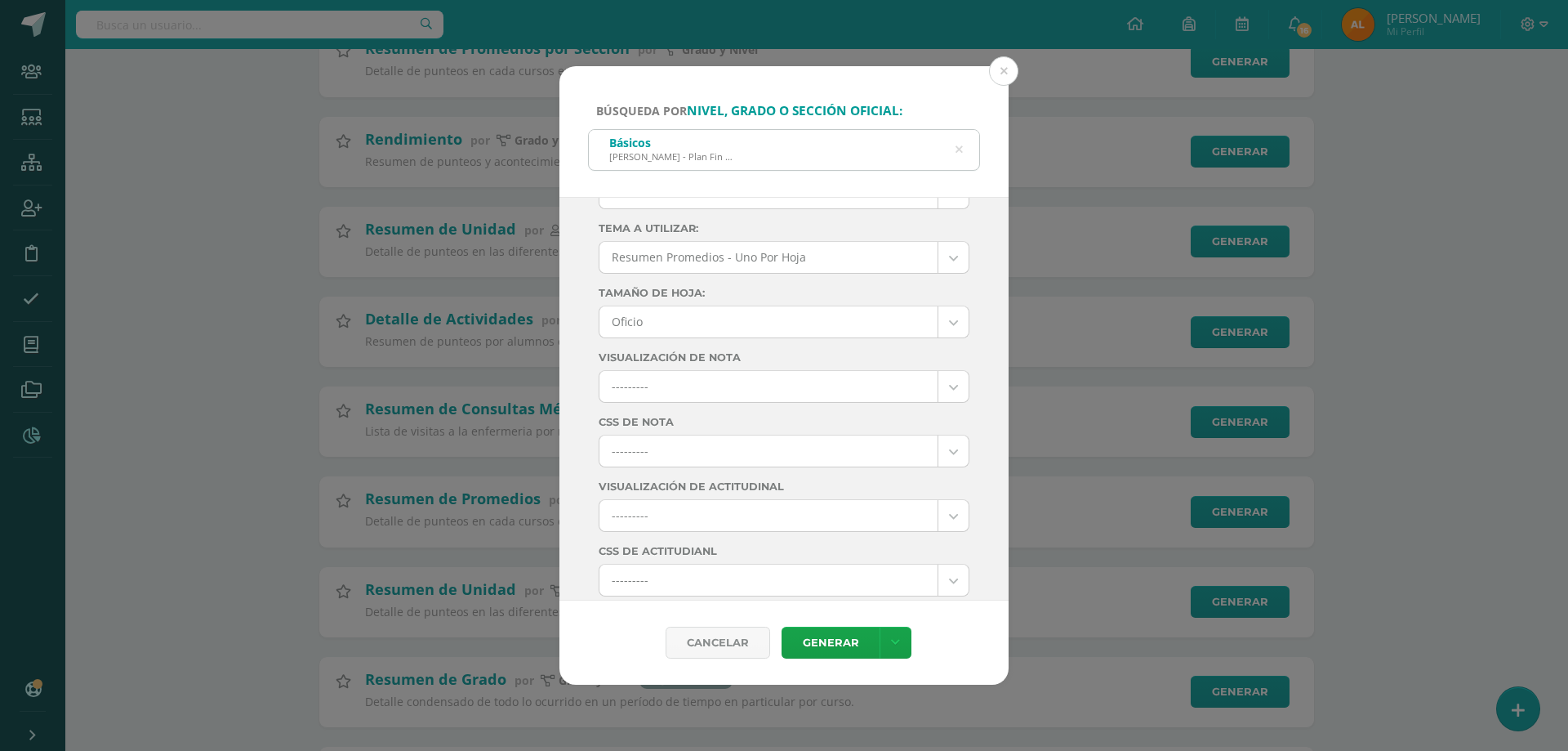
scroll to position [0, 0]
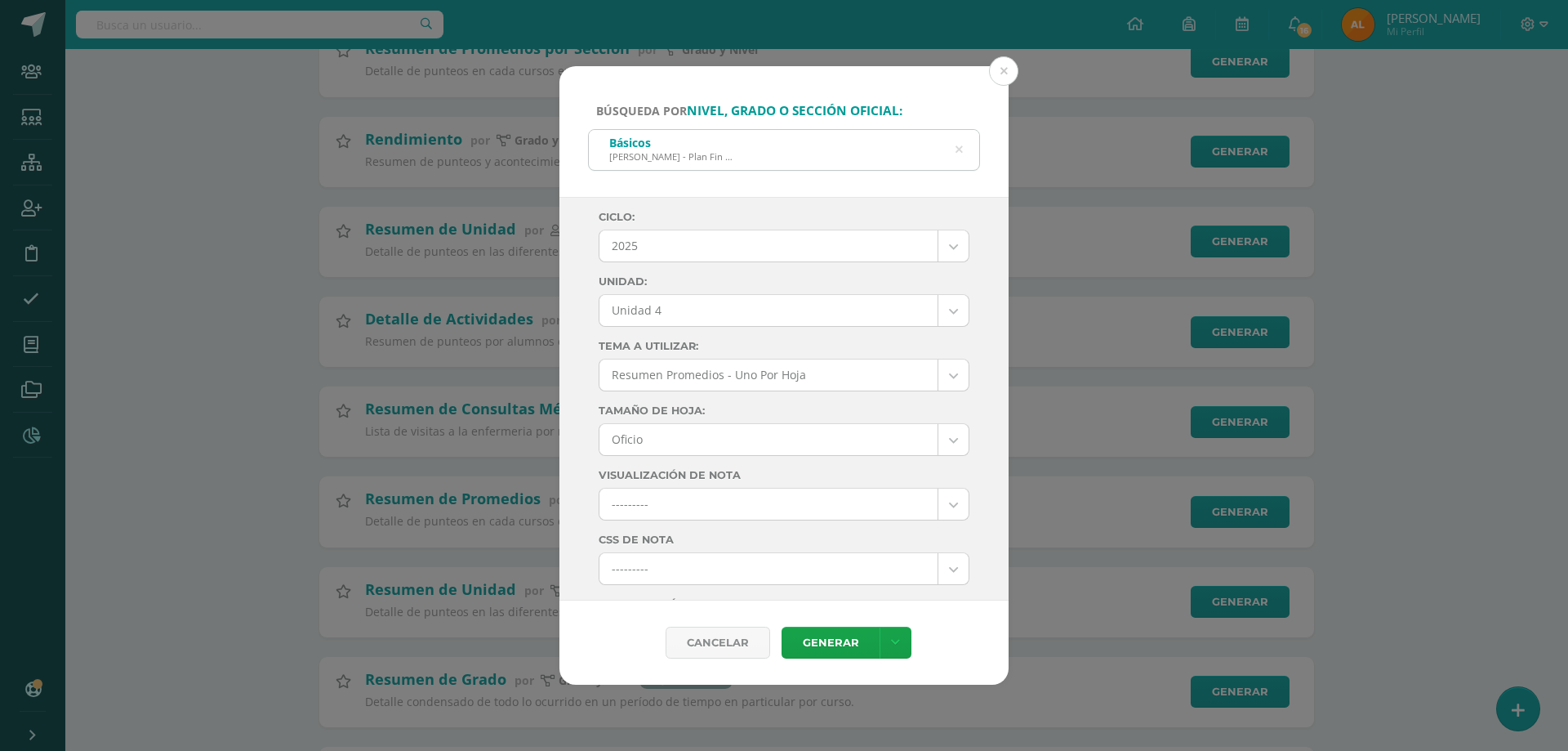
type input "0"
click at [668, 307] on body "Búsqueda por nivel, grado o sección oficial: Básicos Pantaleon - Plan Fin de Se…" at bounding box center [784, 402] width 1568 height 1295
click at [835, 412] on label "Tamaño de hoja:" at bounding box center [784, 410] width 371 height 12
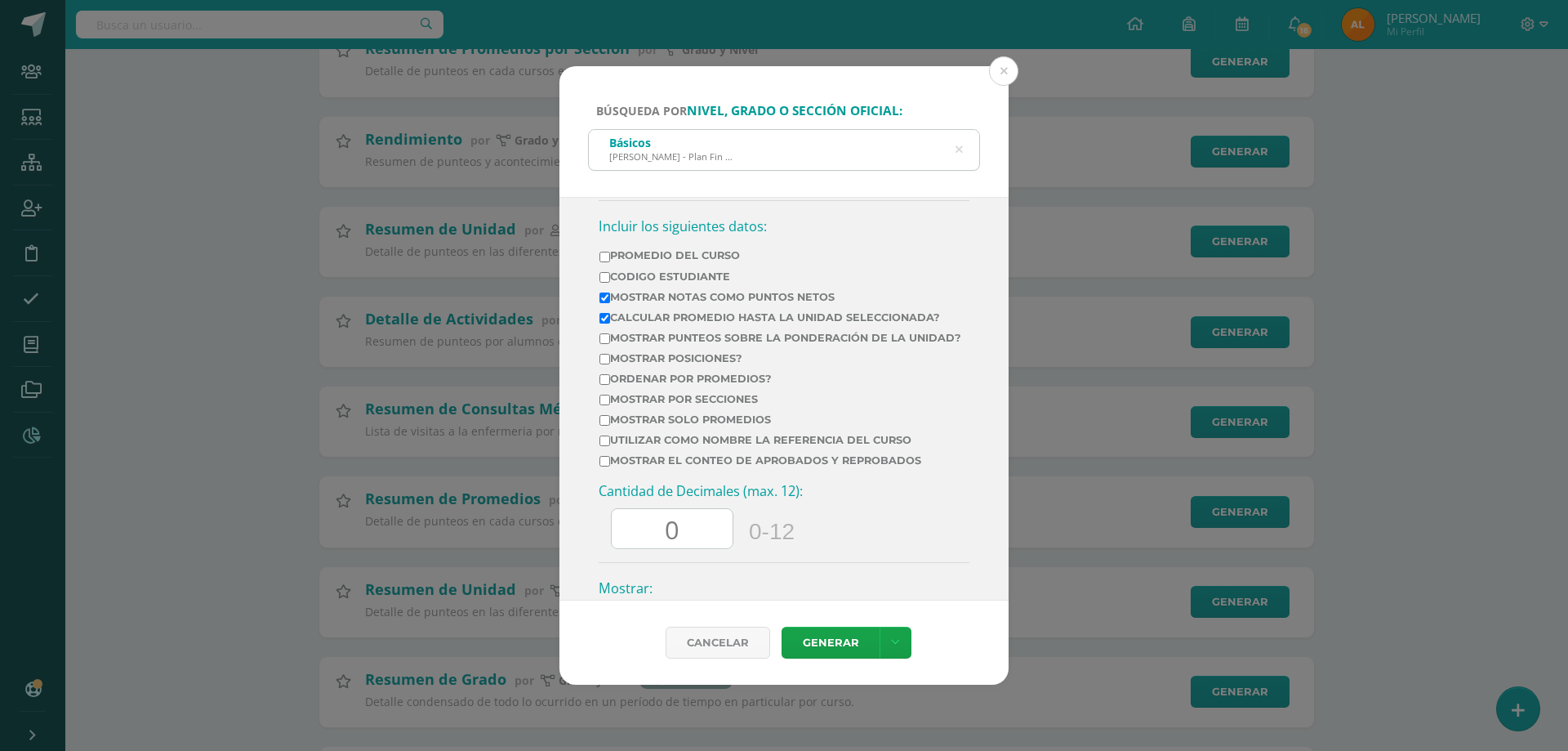
scroll to position [526, 0]
click at [896, 642] on link at bounding box center [895, 642] width 31 height 31
click at [886, 505] on link "Descargar como HTML" at bounding box center [893, 503] width 127 height 39
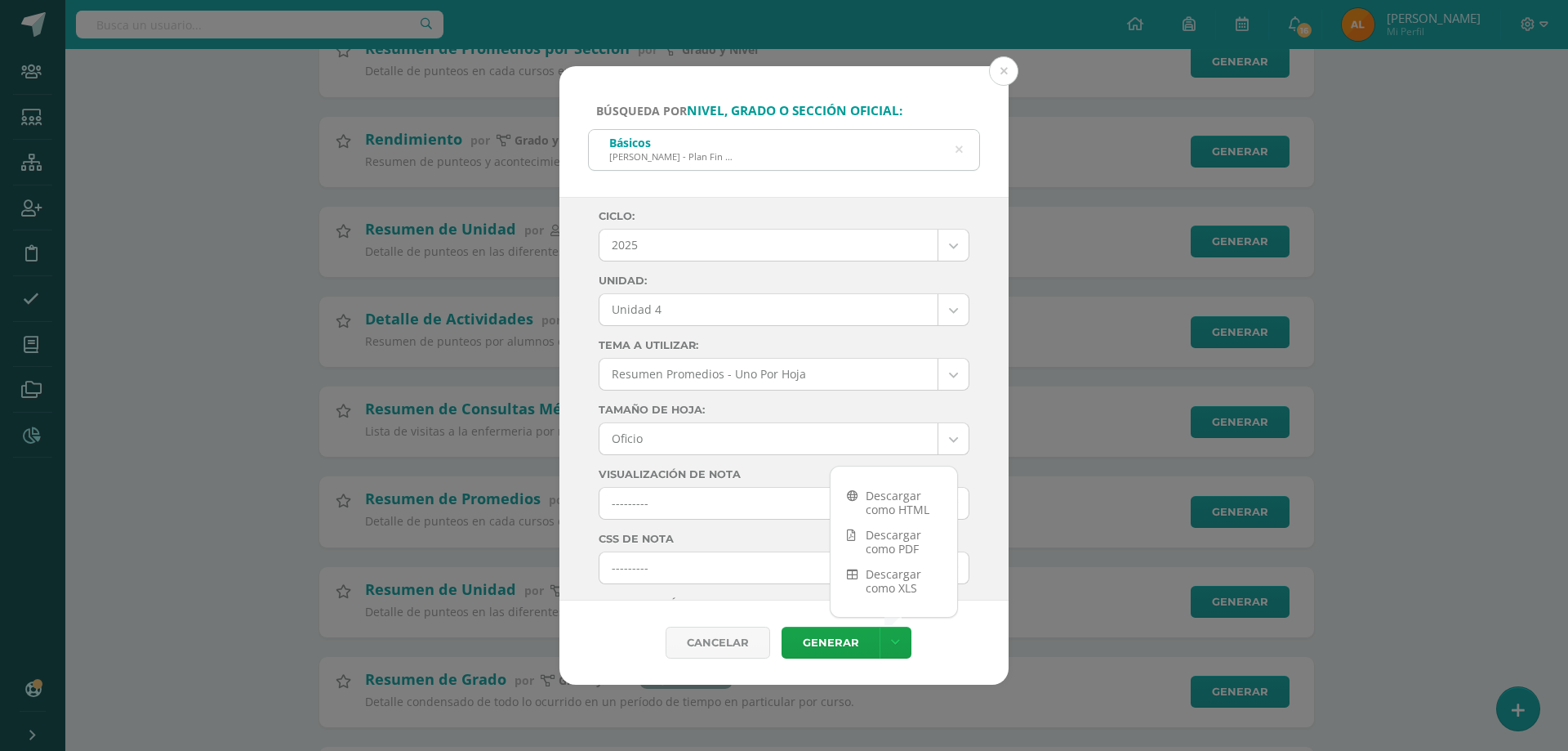
scroll to position [0, 0]
click at [963, 153] on div "Básicos Pantaleon - Plan Fin de Semana" at bounding box center [784, 147] width 391 height 36
click at [959, 153] on icon at bounding box center [959, 149] width 41 height 7
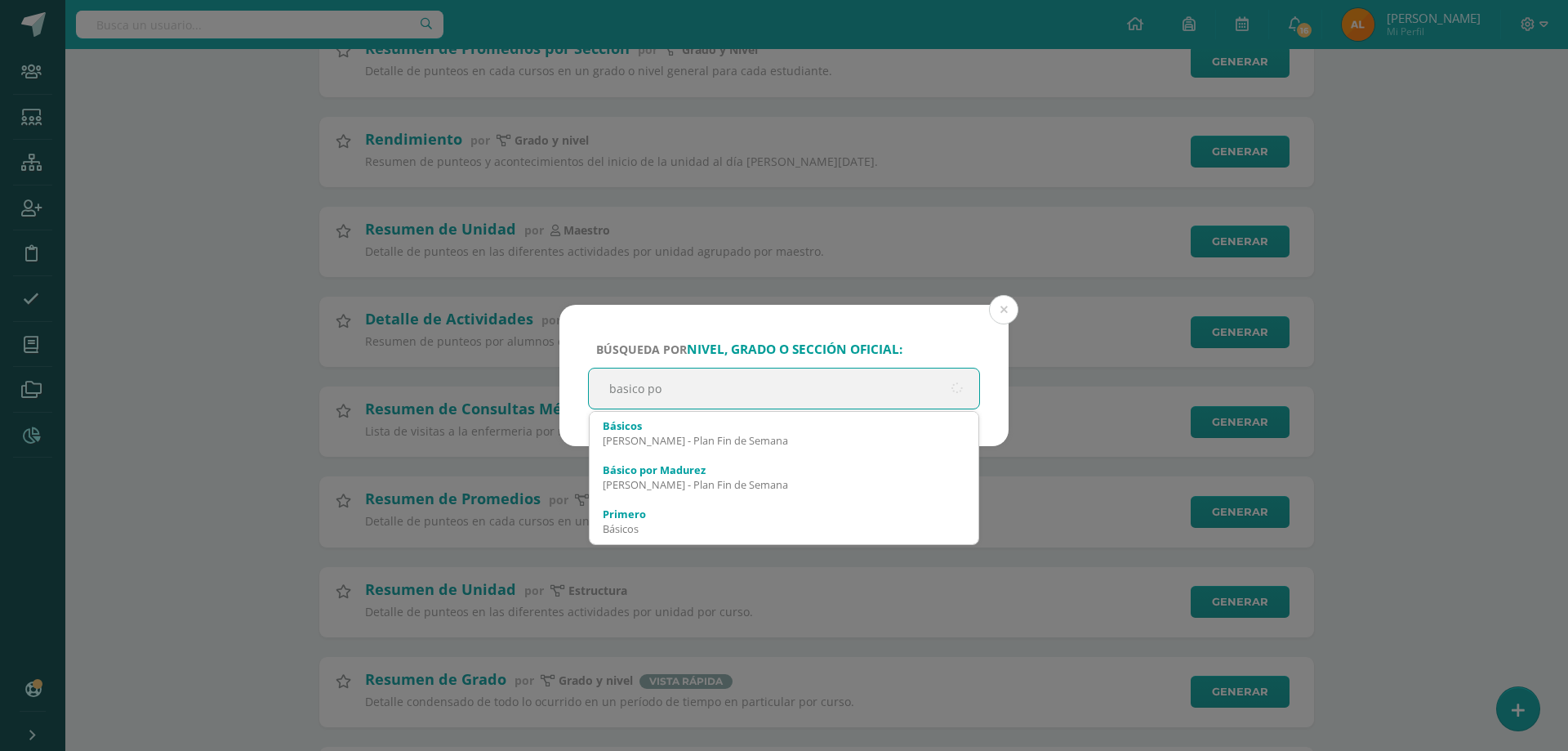
type input "basico por"
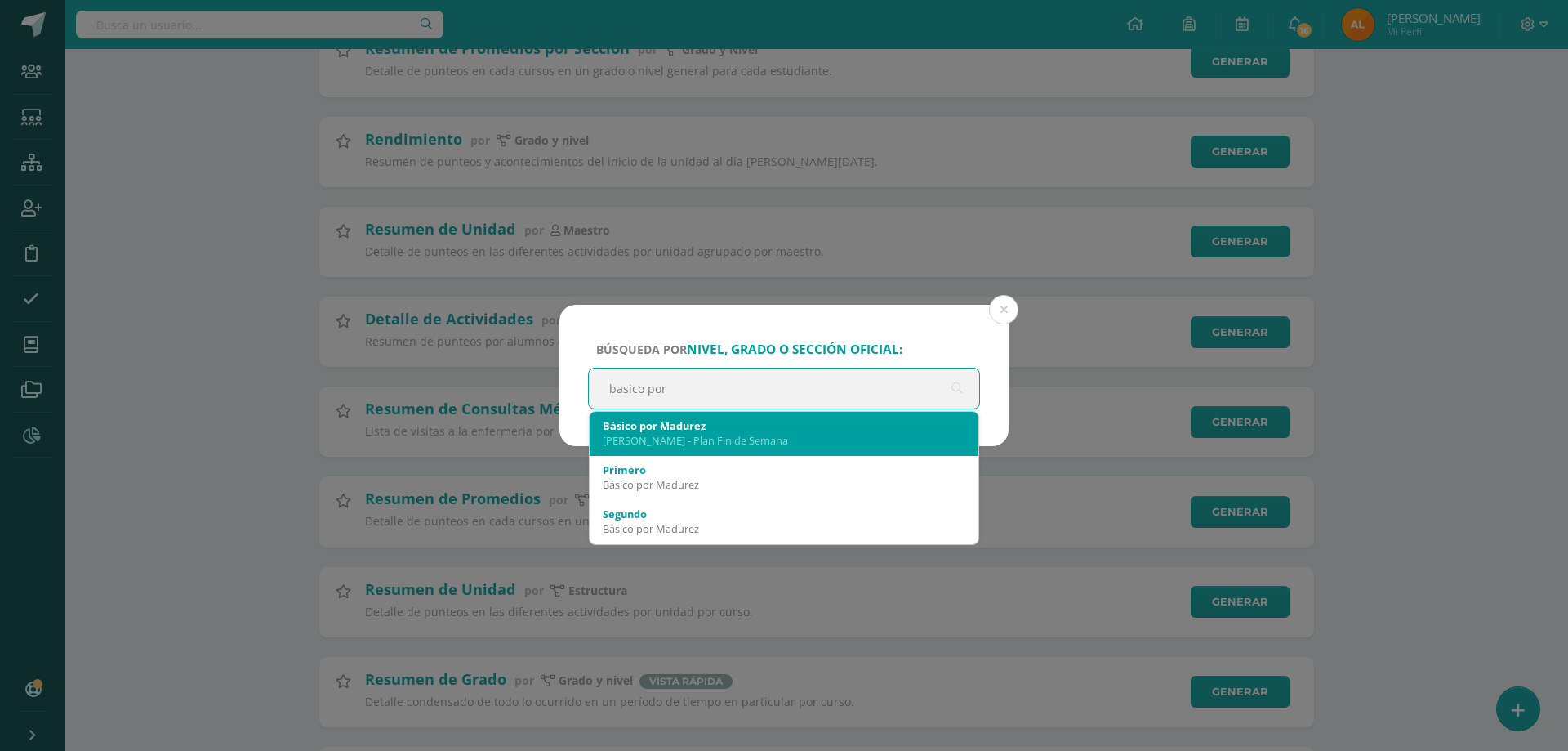
click at [708, 442] on div "Pantaleon - Plan Fin de Semana" at bounding box center [784, 440] width 362 height 15
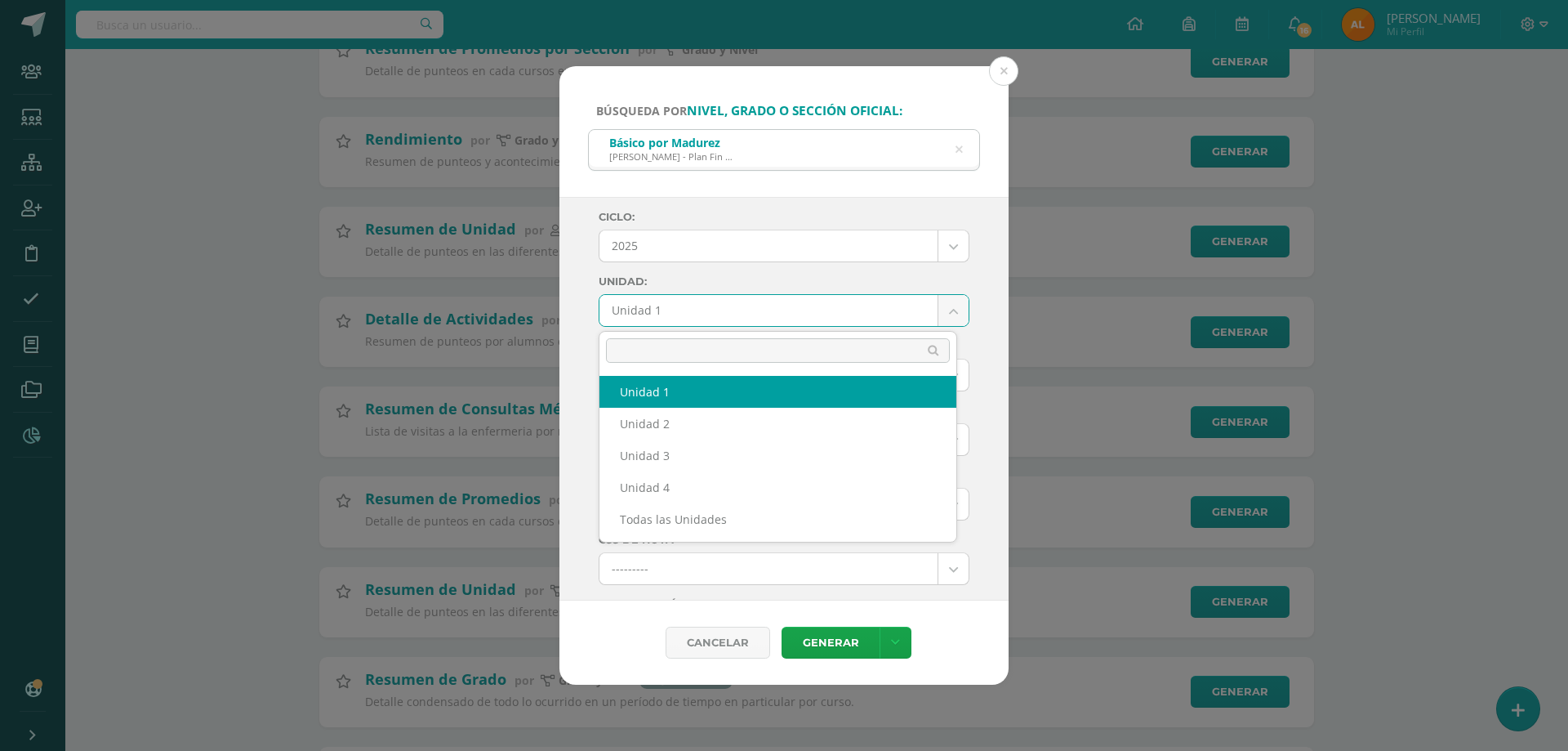
click at [689, 311] on body "Búsqueda por nivel, grado o sección oficial: Básico por Madurez Pantaleon - Pla…" at bounding box center [784, 402] width 1568 height 1295
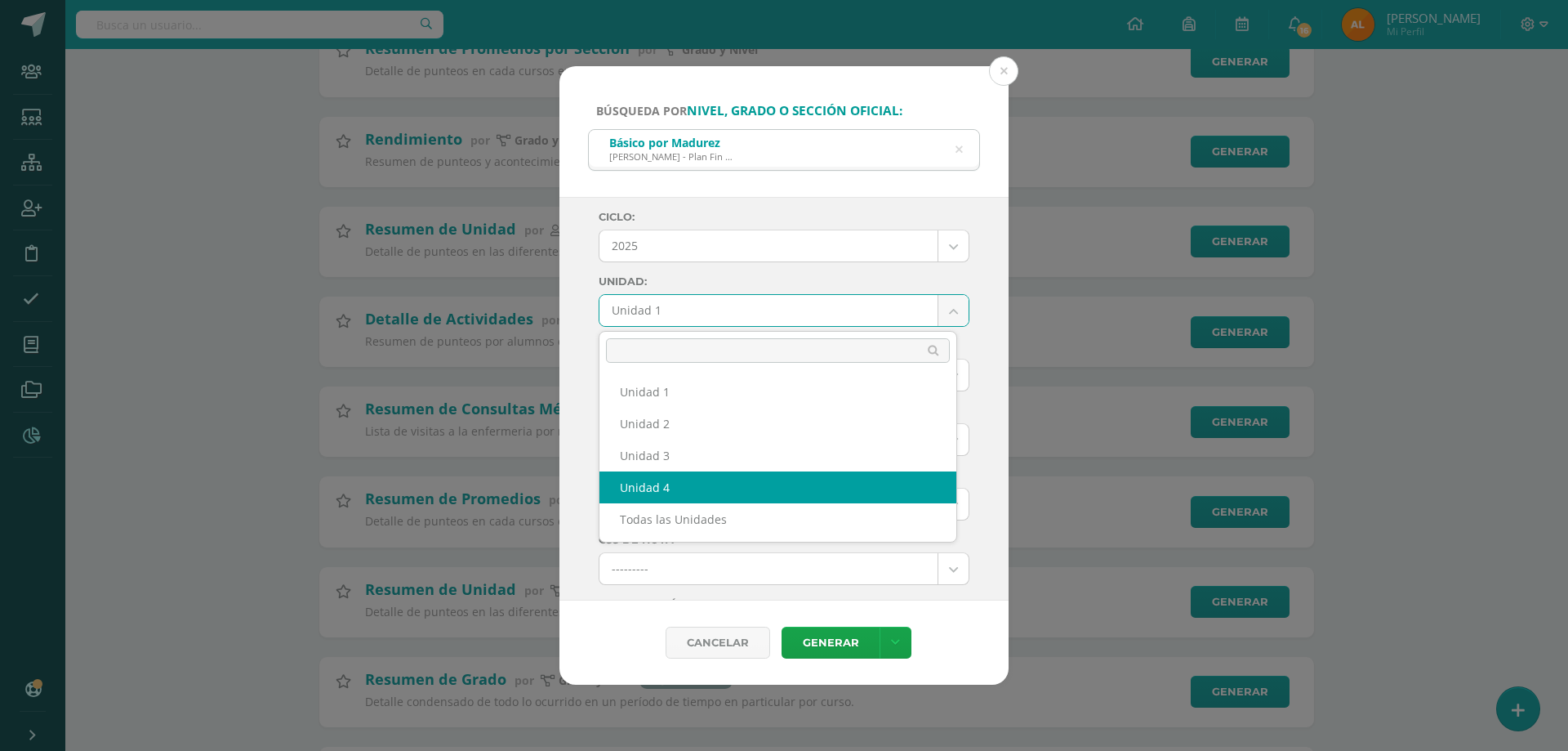
select select "Unidad 4"
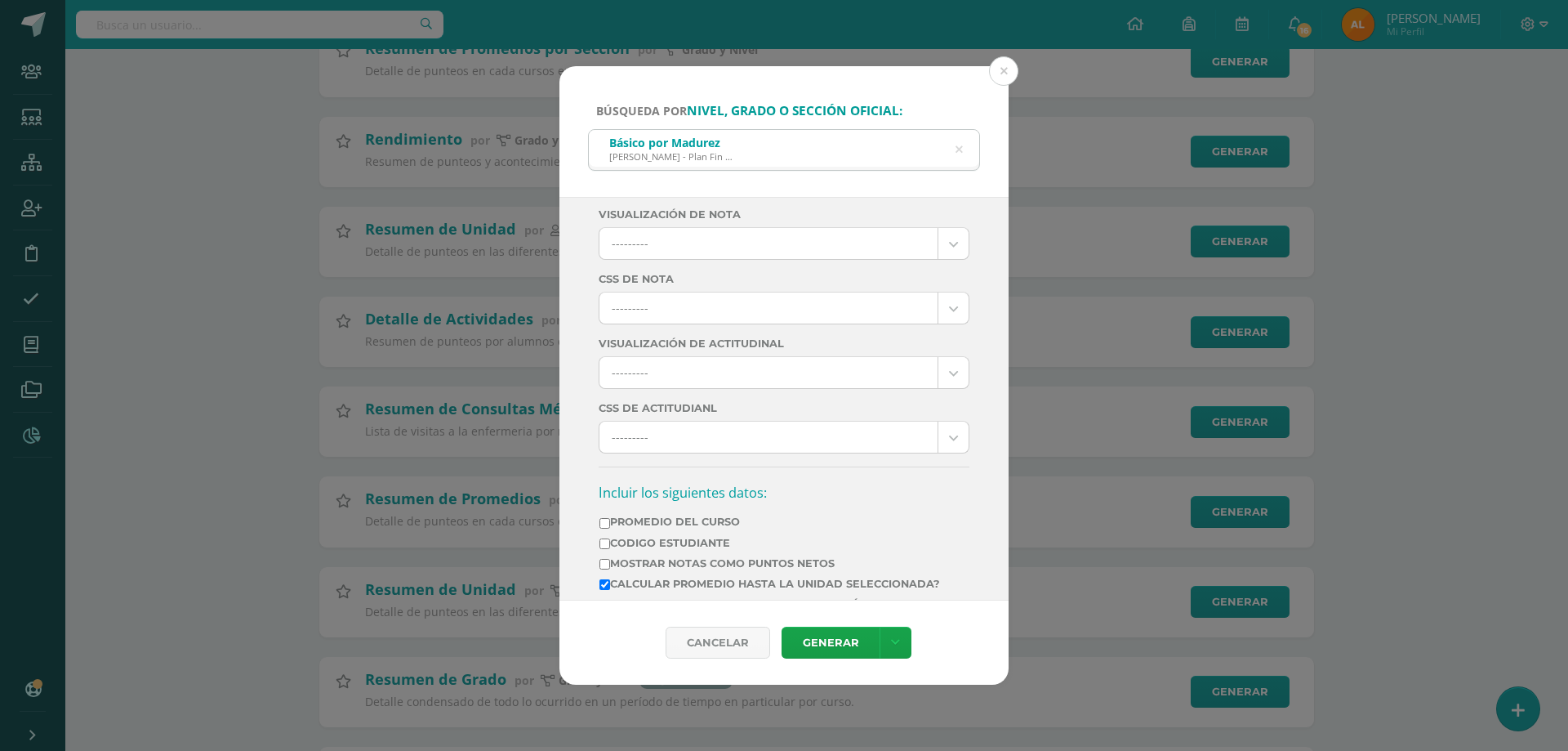
scroll to position [391, 0]
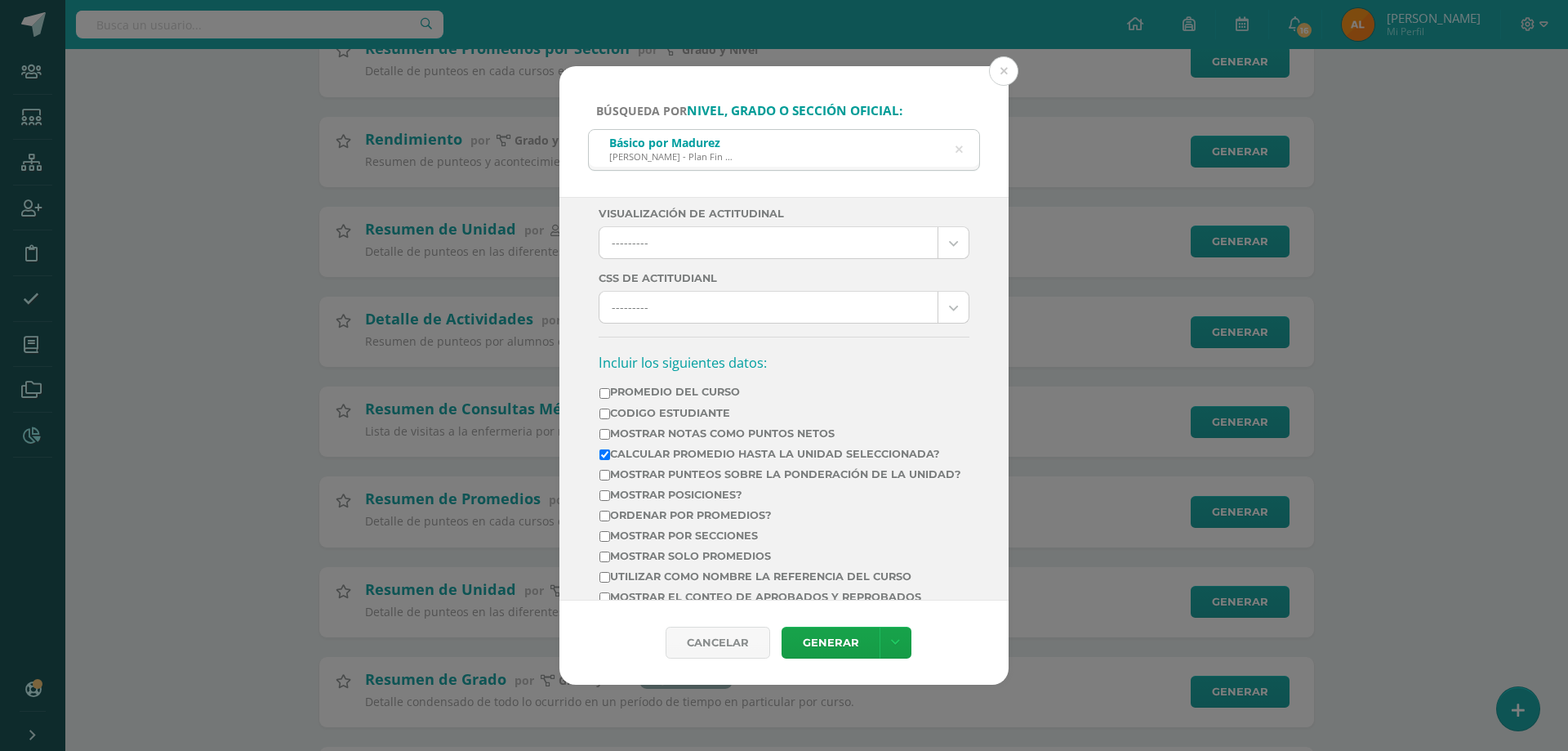
click at [622, 434] on label "Mostrar Notas Como Puntos Netos" at bounding box center [781, 433] width 362 height 12
click at [610, 434] on input "Mostrar Notas Como Puntos Netos" at bounding box center [605, 434] width 11 height 11
checkbox input "true"
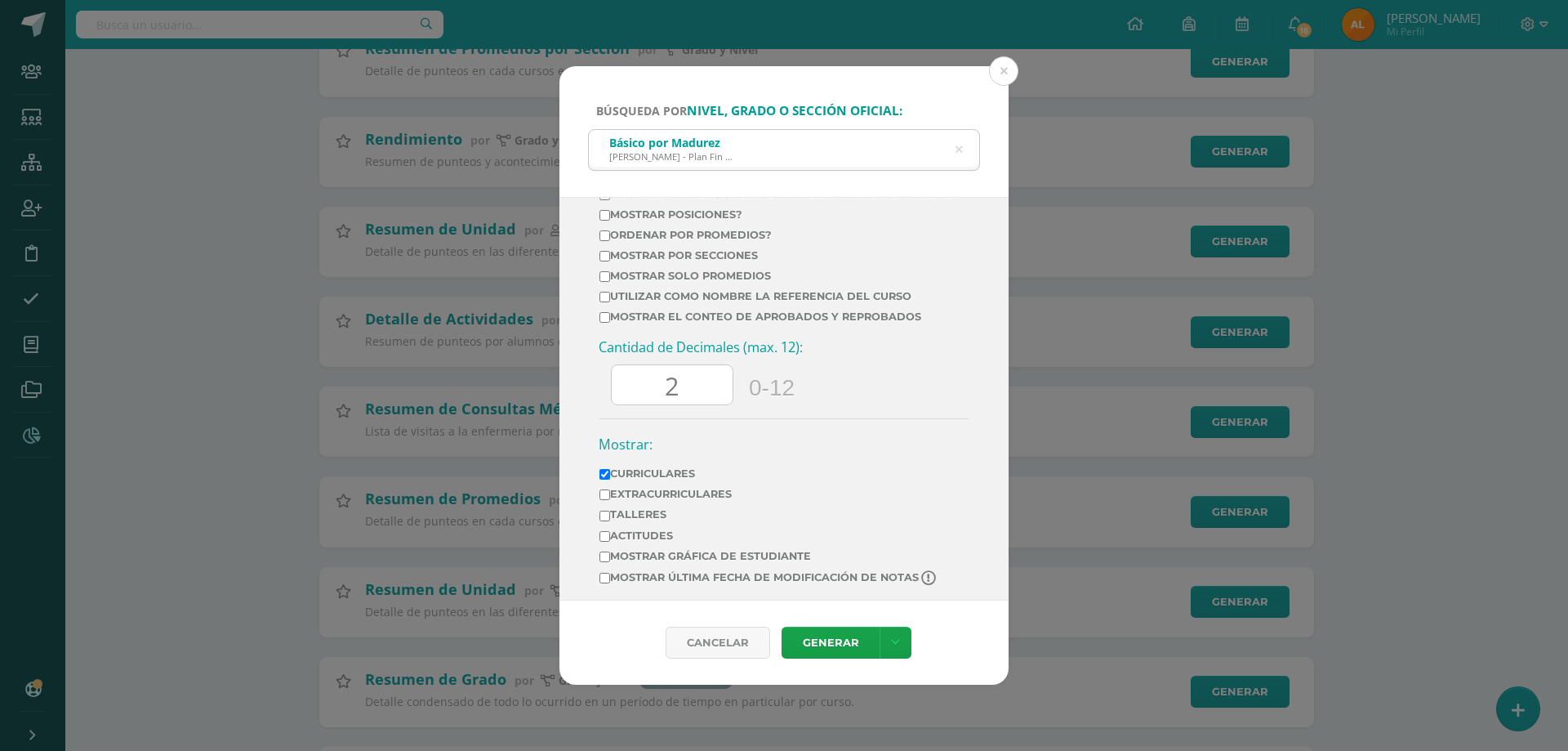
scroll to position [689, 0]
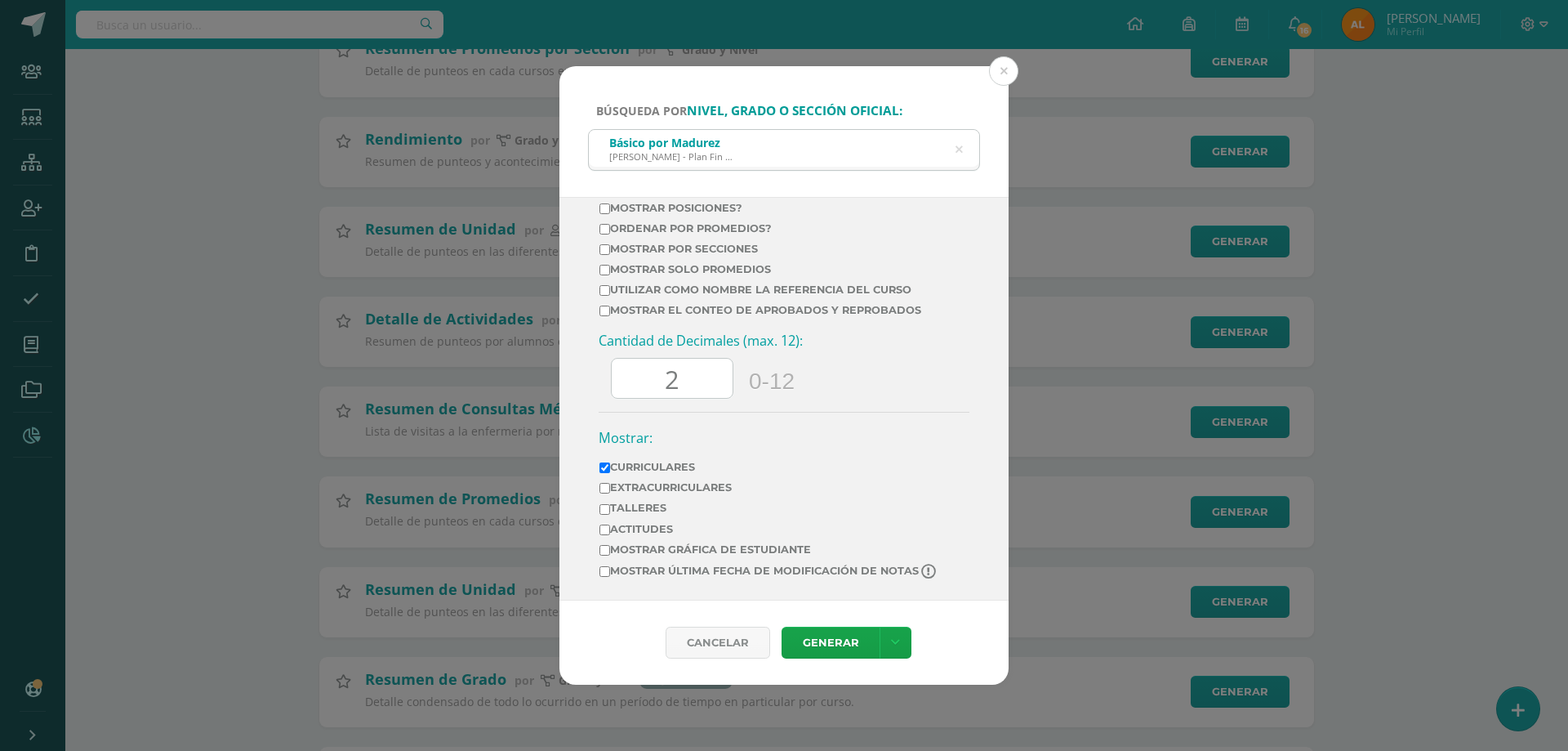
drag, startPoint x: 701, startPoint y: 387, endPoint x: 611, endPoint y: 388, distance: 90.0
click at [611, 388] on div "2" at bounding box center [672, 378] width 123 height 41
type input "0"
click at [892, 646] on icon at bounding box center [895, 642] width 9 height 14
click at [903, 500] on link "Descargar como HTML" at bounding box center [893, 503] width 127 height 39
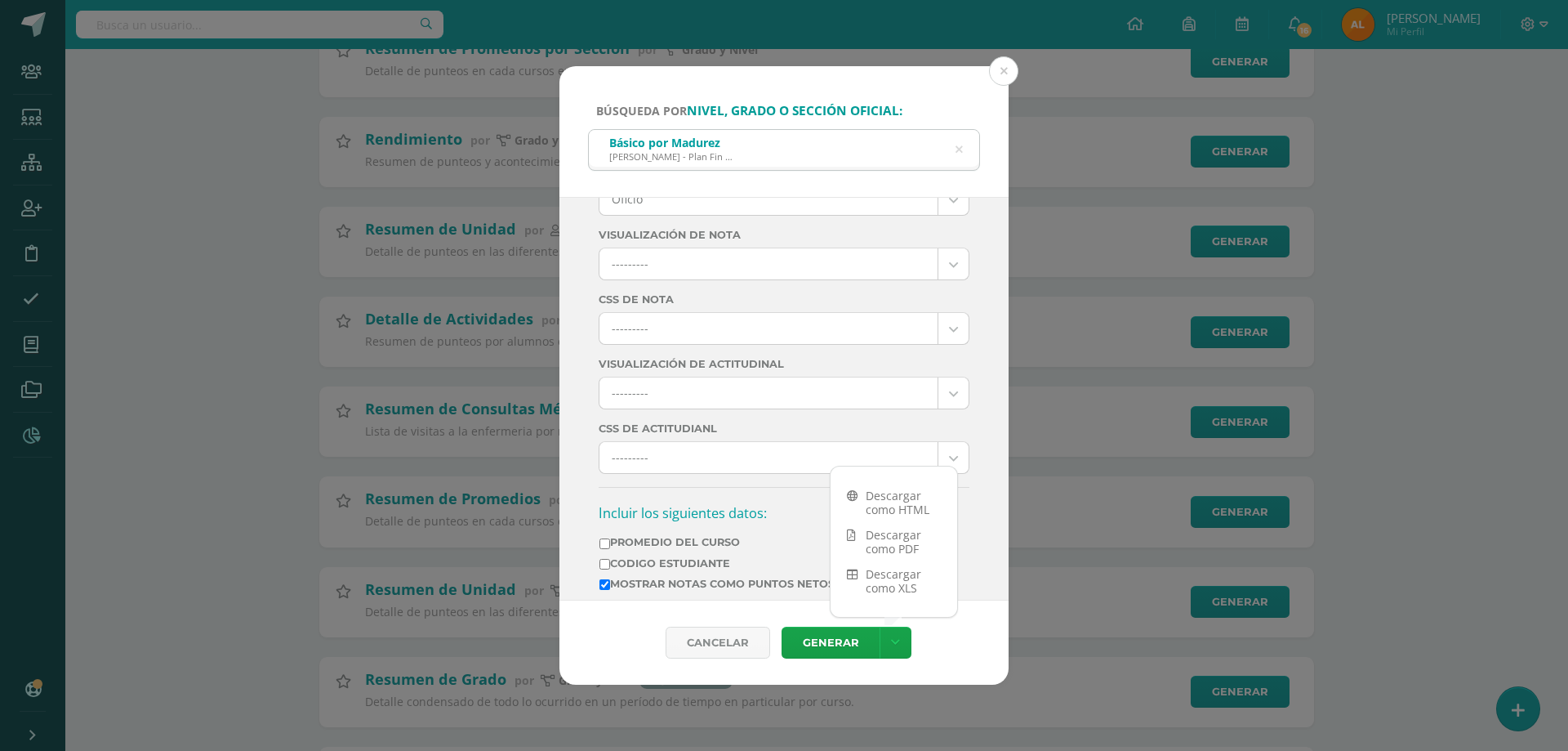
scroll to position [0, 0]
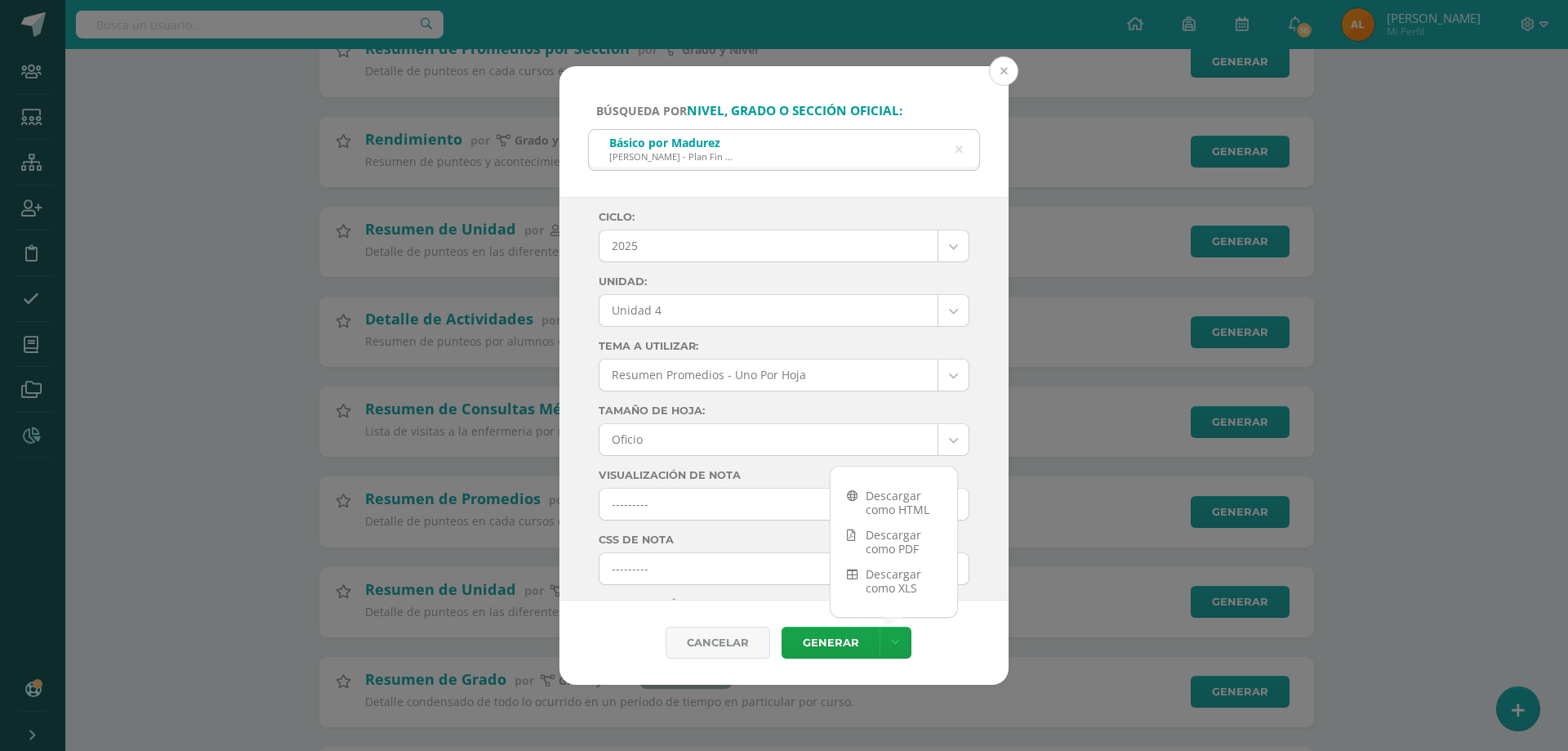
click at [994, 62] on button at bounding box center [1003, 71] width 29 height 29
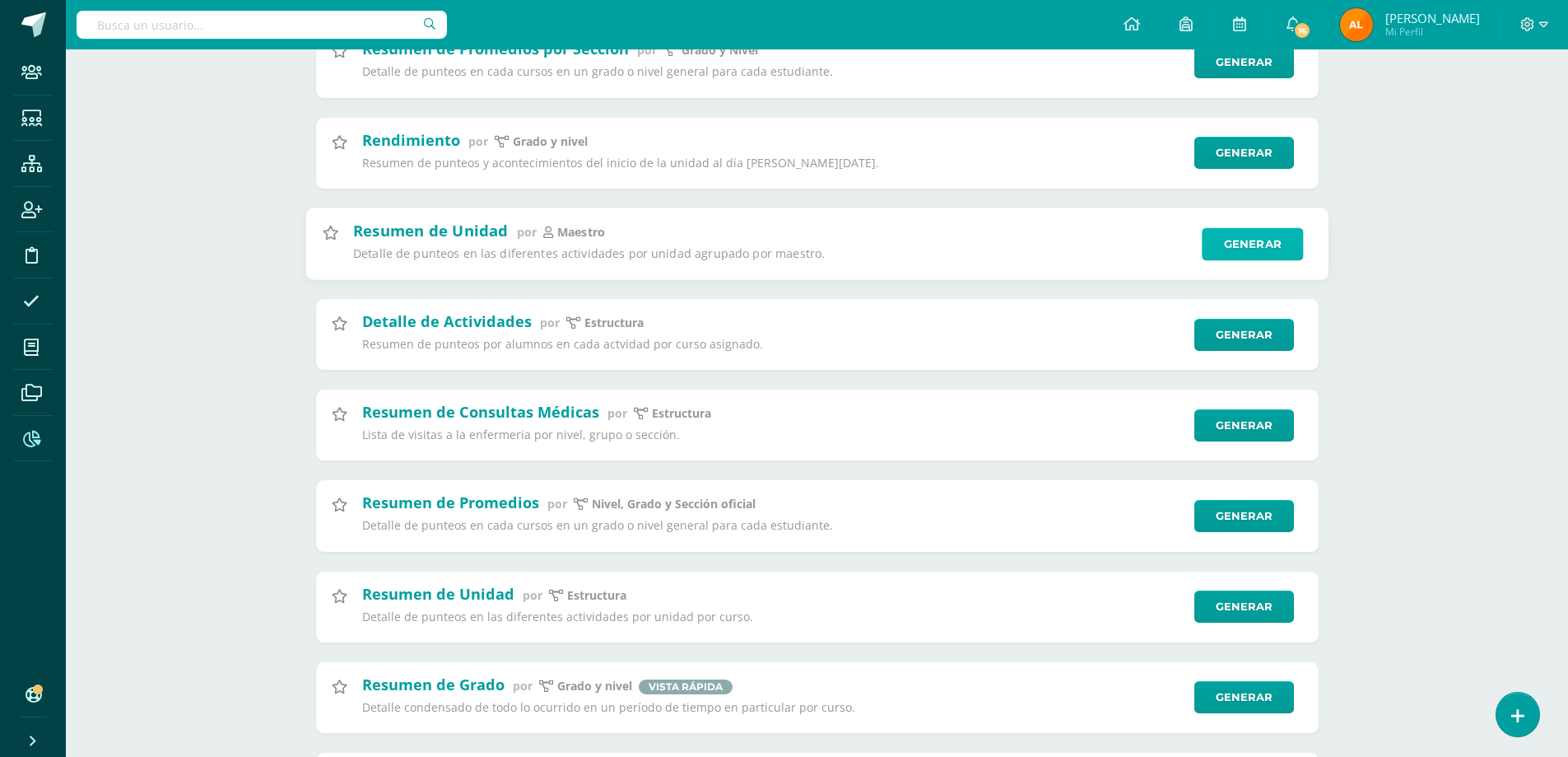
click at [1223, 237] on link "Generar" at bounding box center [1252, 243] width 101 height 33
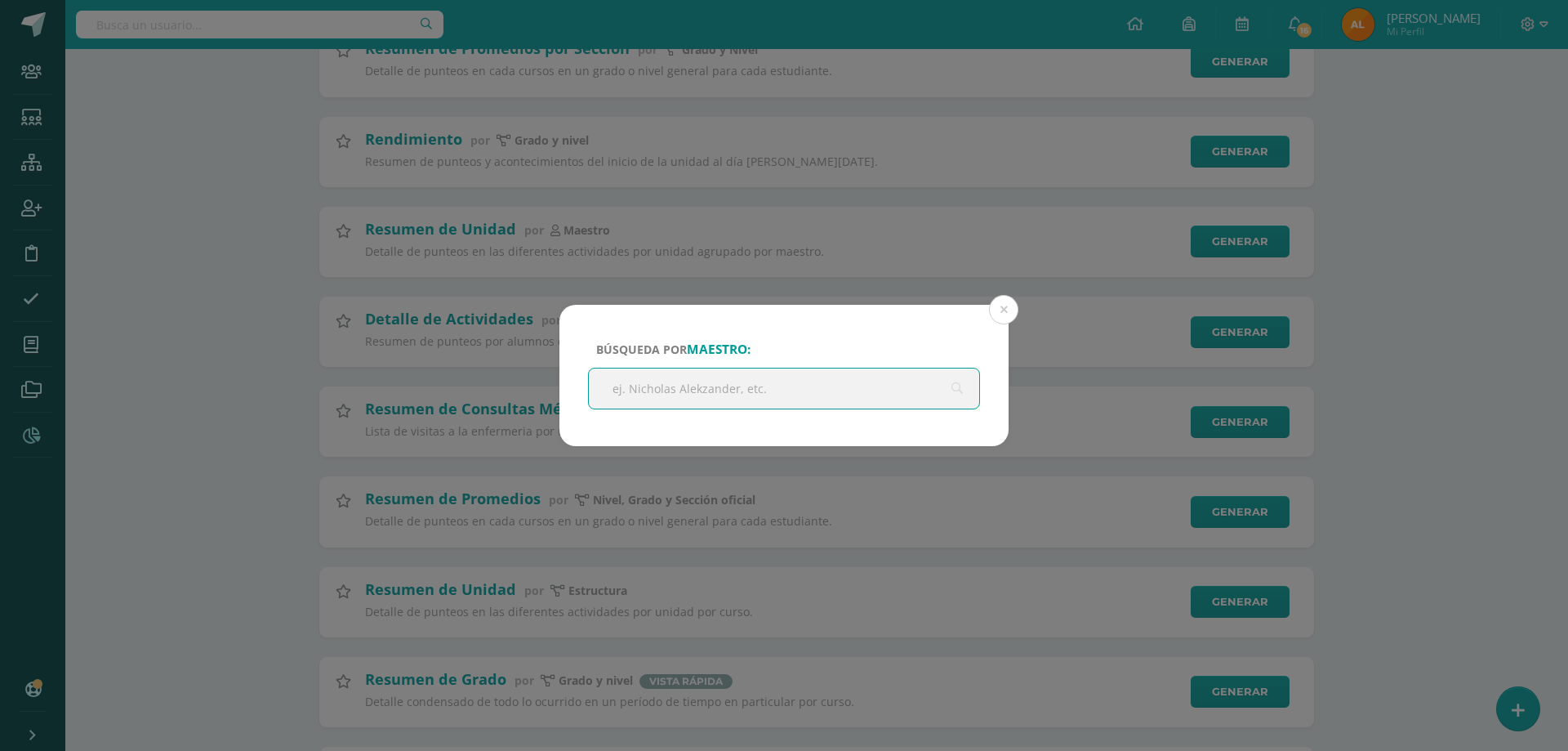
paste input "Byron Vidal Gómez Monzón"
type input "Byron Vidal Gómez Monzón"
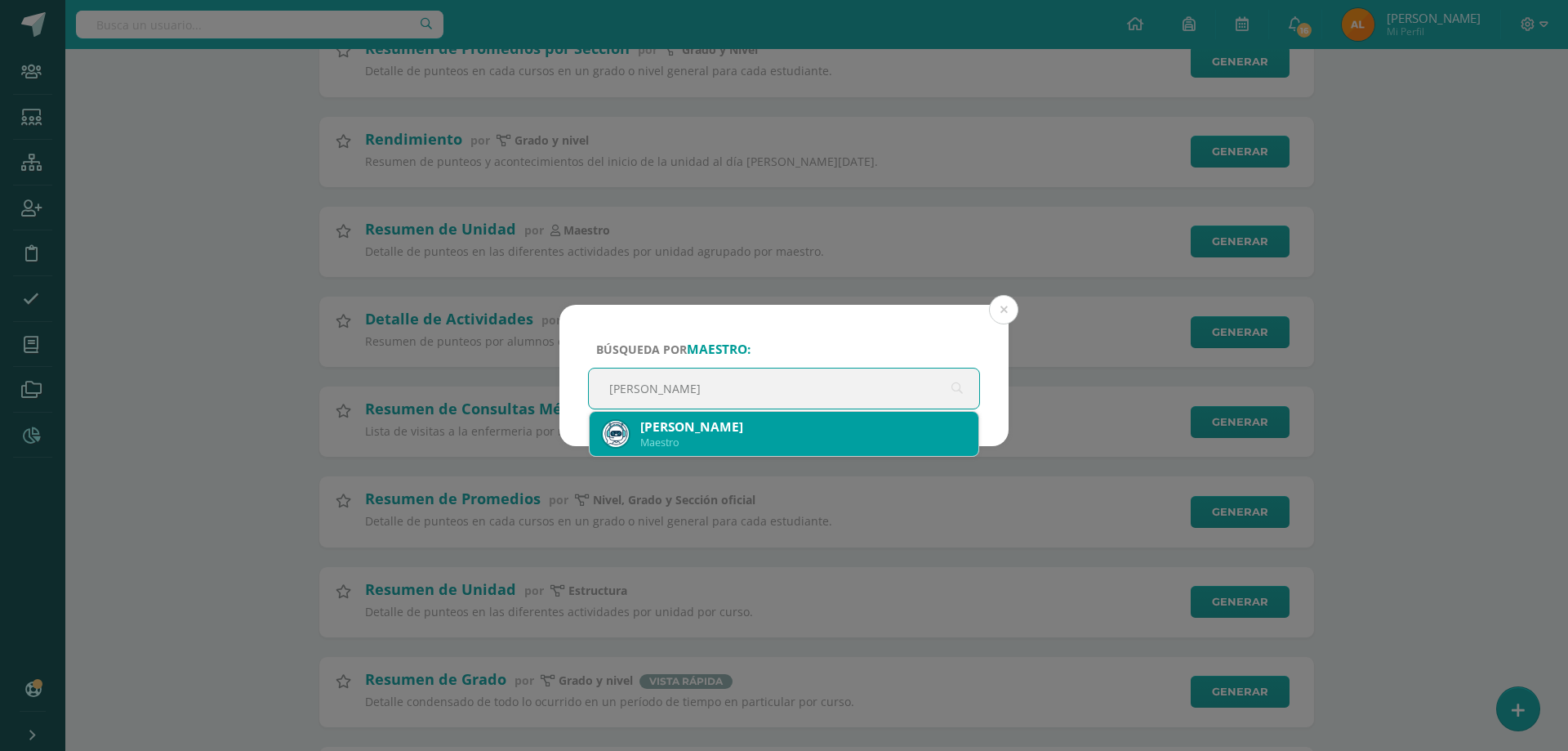
click at [782, 435] on div "Byron Vidal Gómez Monzón" at bounding box center [802, 426] width 325 height 17
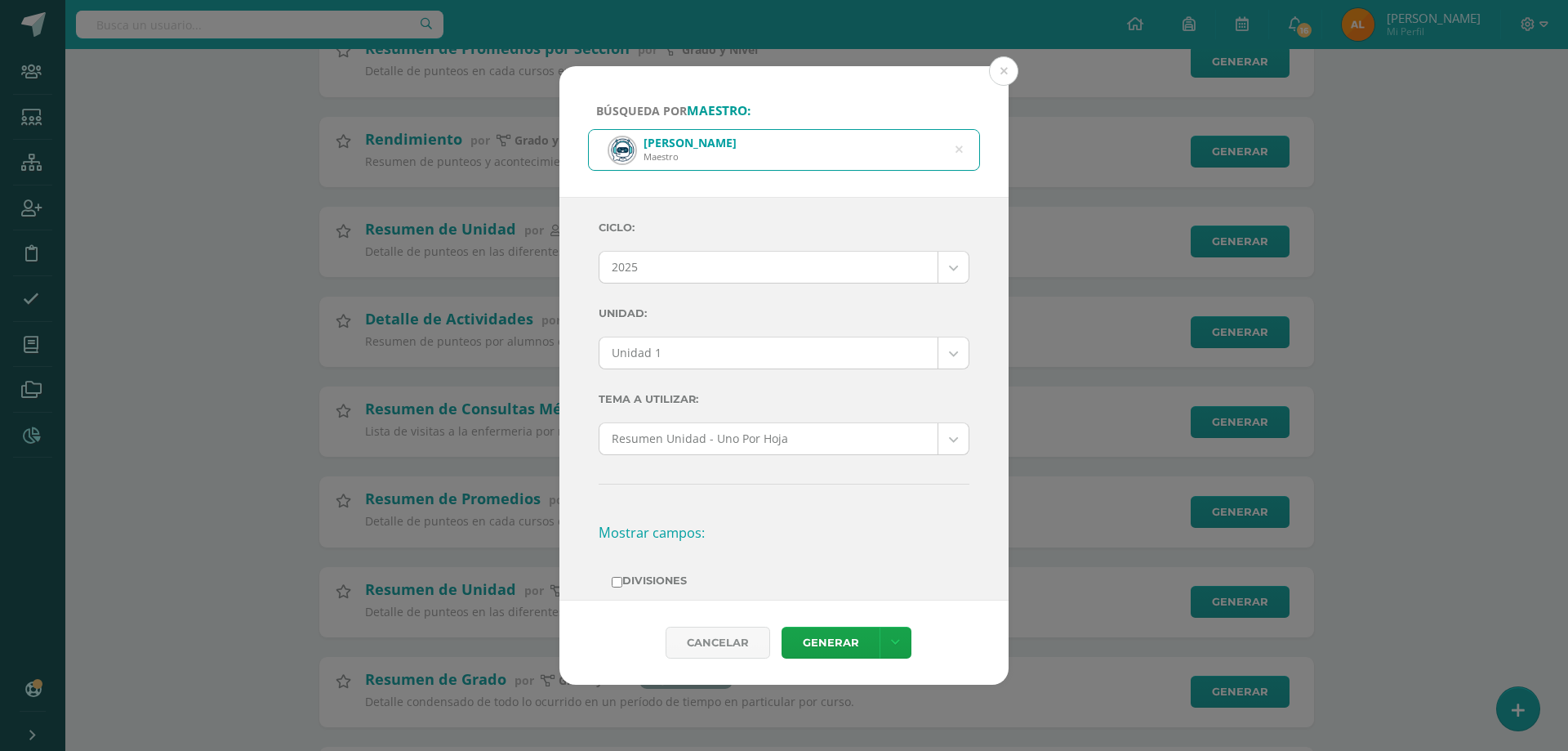
click at [664, 360] on body "Búsqueda por maestro: Byron Vidal Gómez Monzón Maestro Byron Vidal Gómez Monzón…" at bounding box center [784, 402] width 1568 height 1295
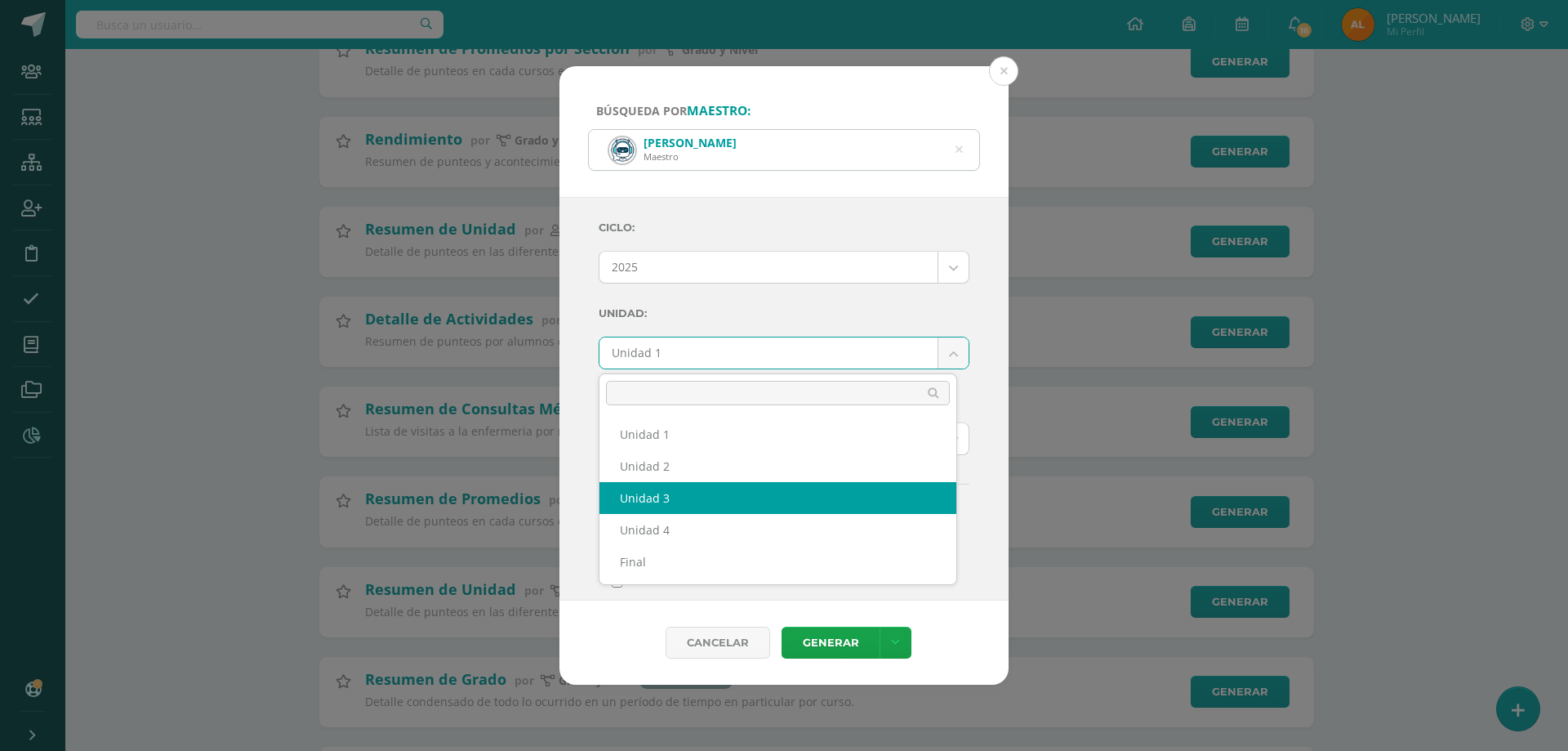
select select "Unidad 4"
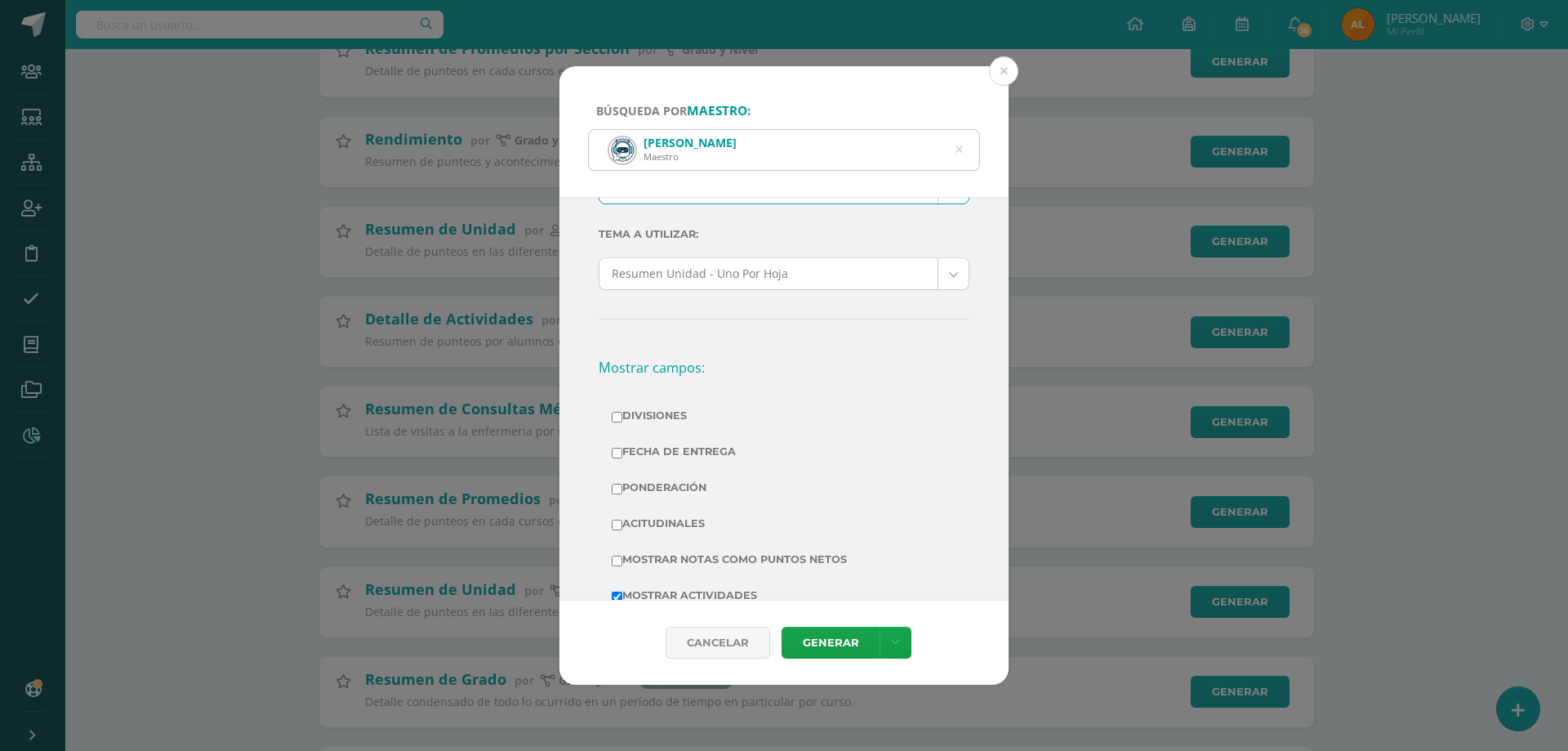
scroll to position [245, 0]
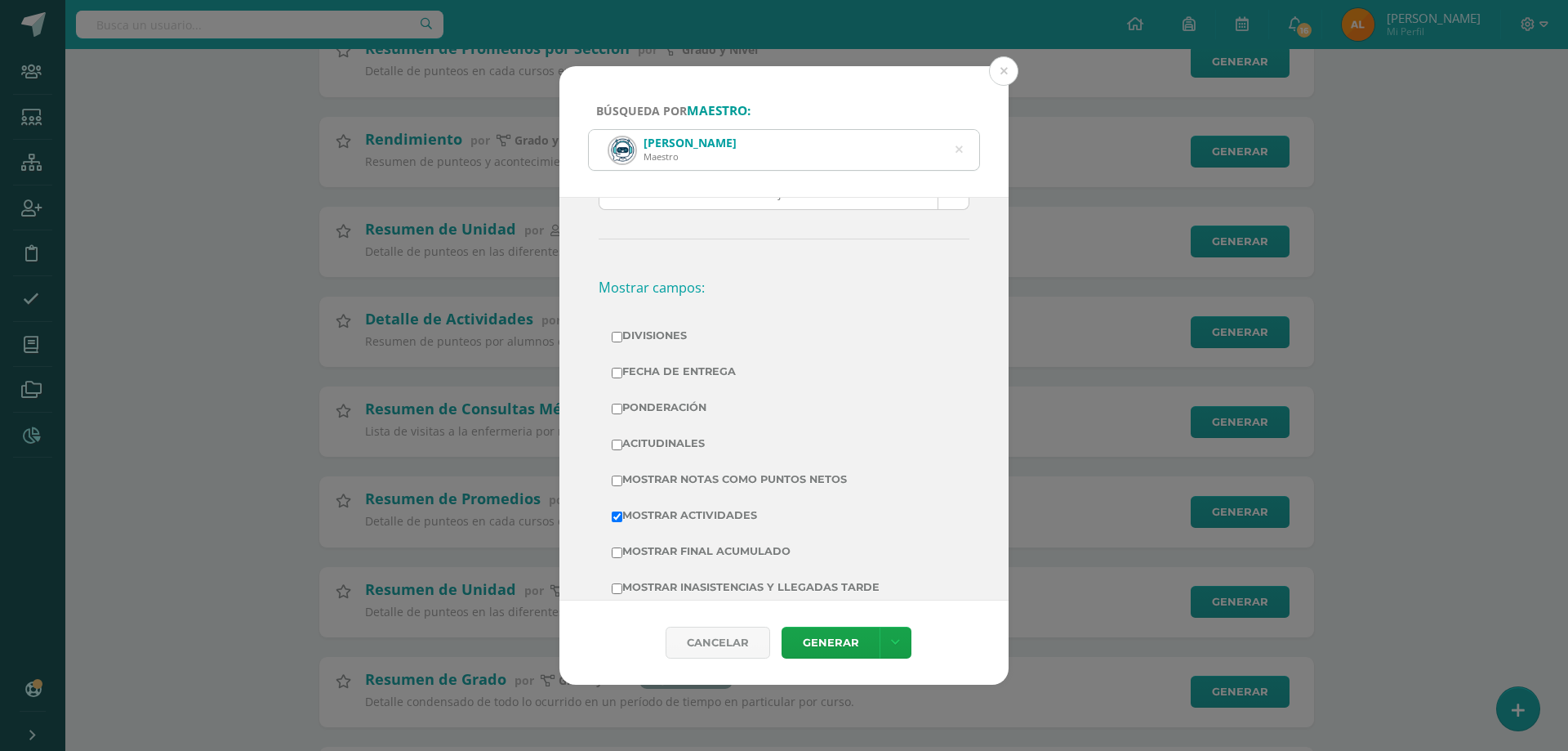
click at [666, 343] on label "Divisiones" at bounding box center [784, 335] width 345 height 23
click at [622, 343] on input "Divisiones" at bounding box center [617, 337] width 11 height 11
checkbox input "true"
click at [659, 403] on label "Ponderación" at bounding box center [784, 406] width 345 height 23
click at [622, 403] on input "Ponderación" at bounding box center [617, 408] width 11 height 11
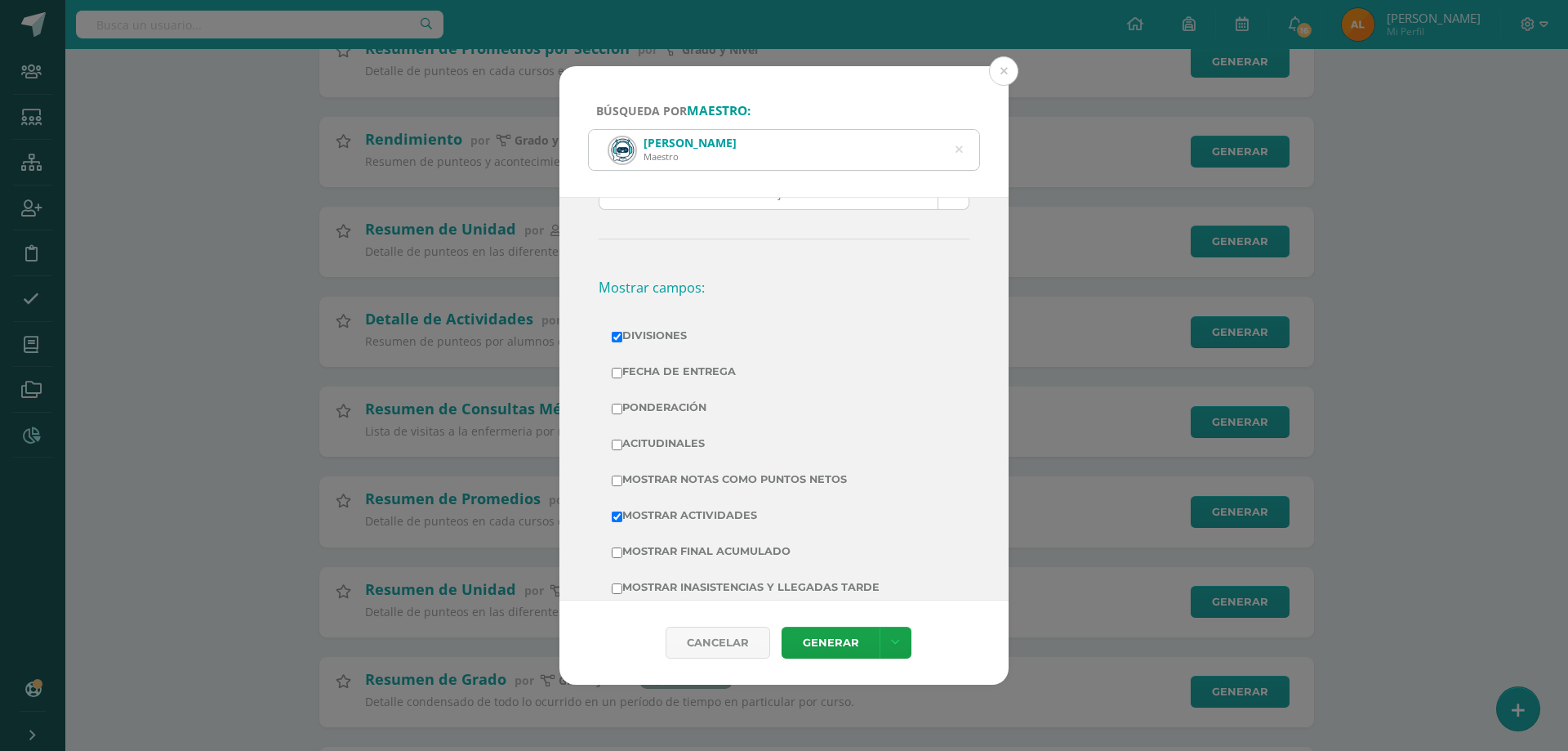
checkbox input "true"
click at [707, 482] on label "Mostrar Notas Como Puntos Netos" at bounding box center [784, 479] width 345 height 23
click at [622, 482] on input "Mostrar Notas Como Puntos Netos" at bounding box center [617, 480] width 11 height 11
checkbox input "true"
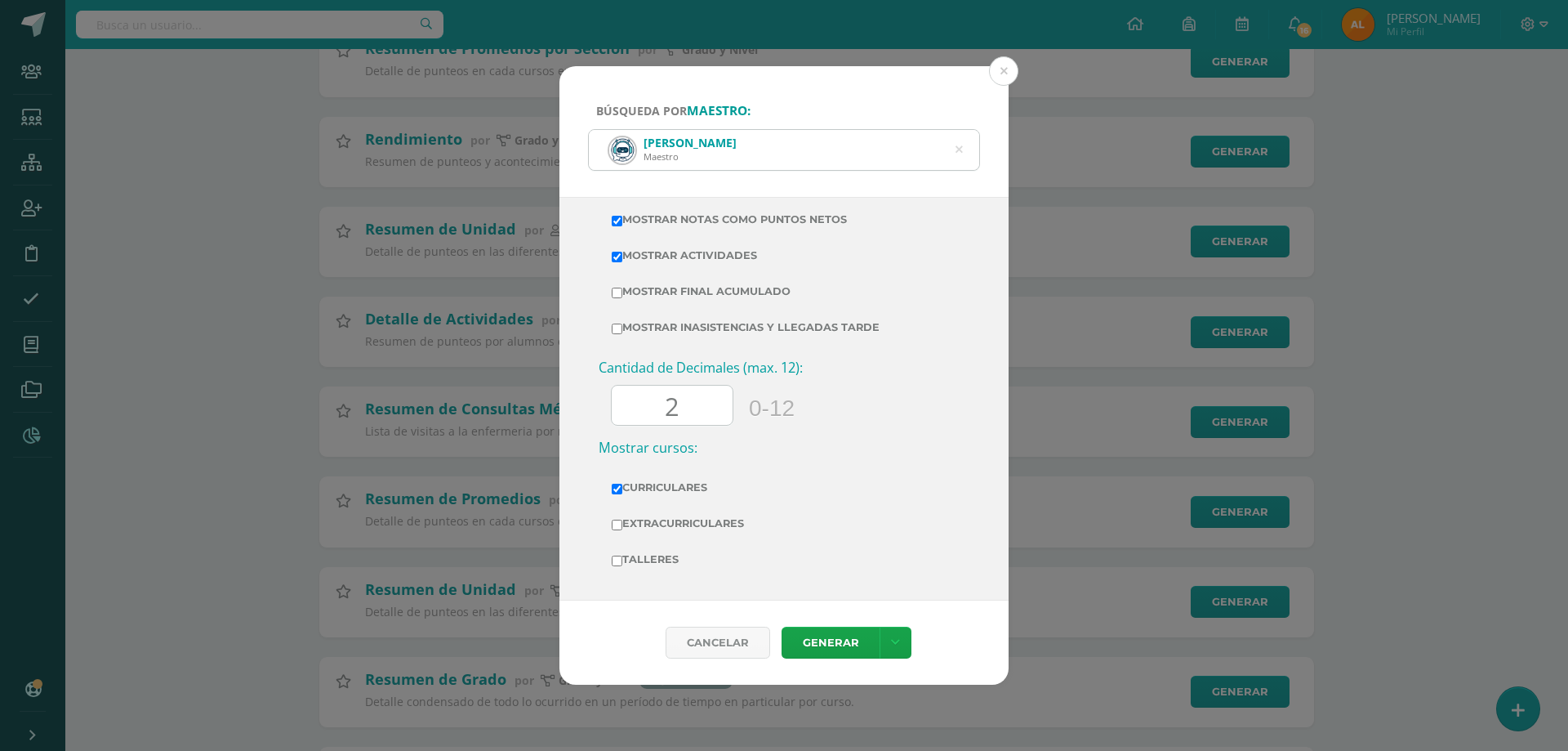
scroll to position [509, 0]
click at [824, 637] on link "Generar" at bounding box center [831, 642] width 98 height 31
click at [962, 148] on icon at bounding box center [958, 149] width 7 height 41
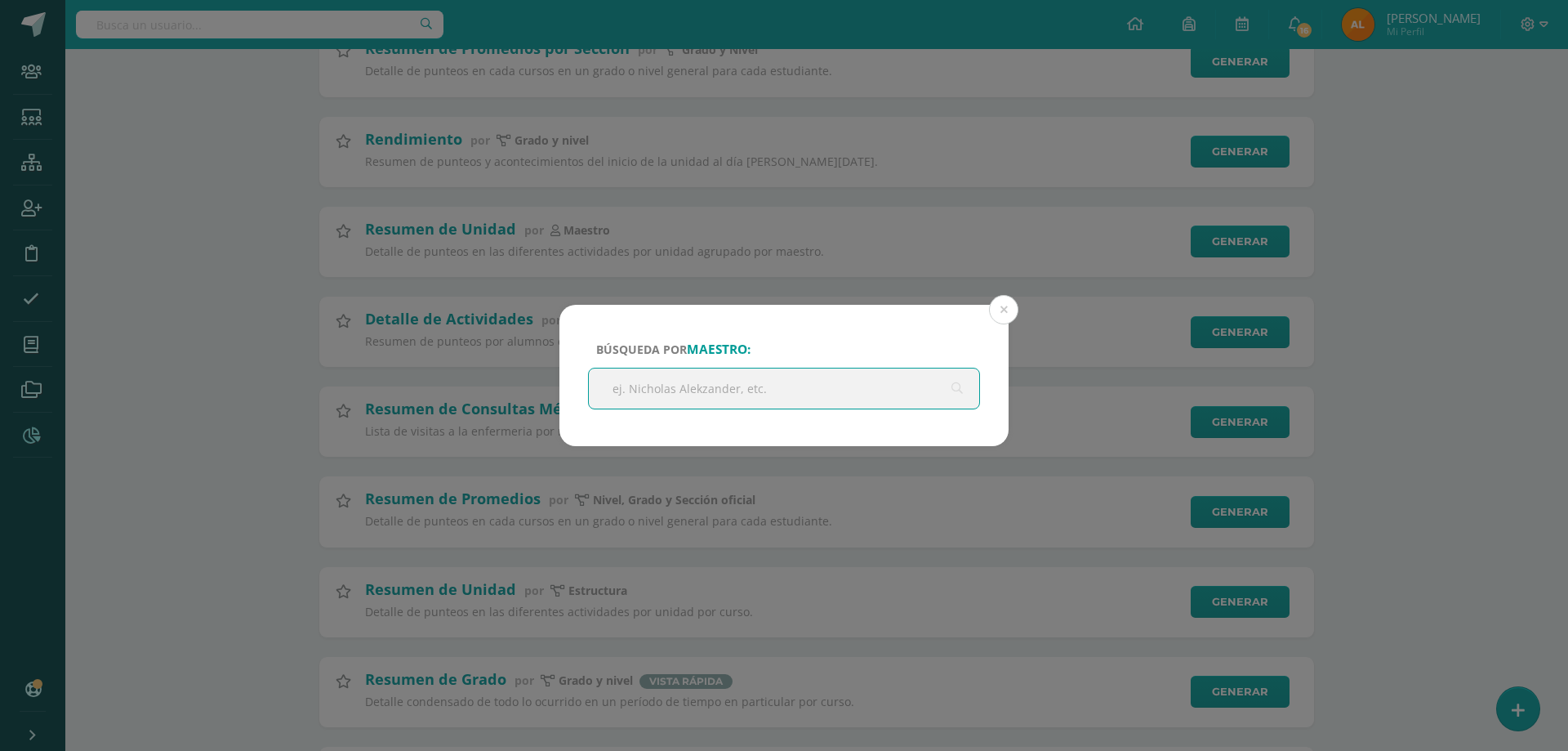
paste input "Jorge Enrique Guzman"
type input "Jorge Enrique Guzman"
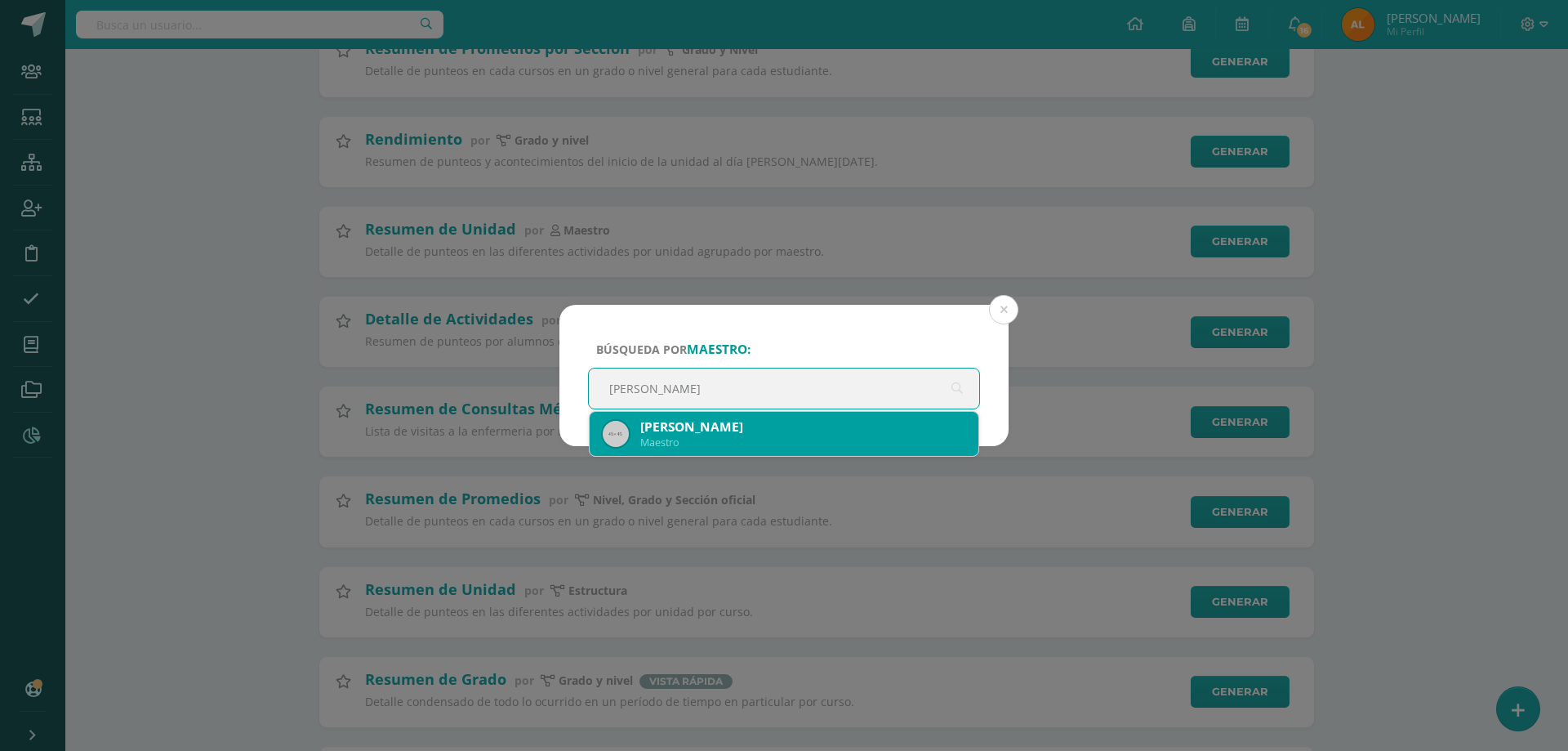
click at [761, 435] on div "Jorge Enrique Guzman" at bounding box center [802, 426] width 325 height 17
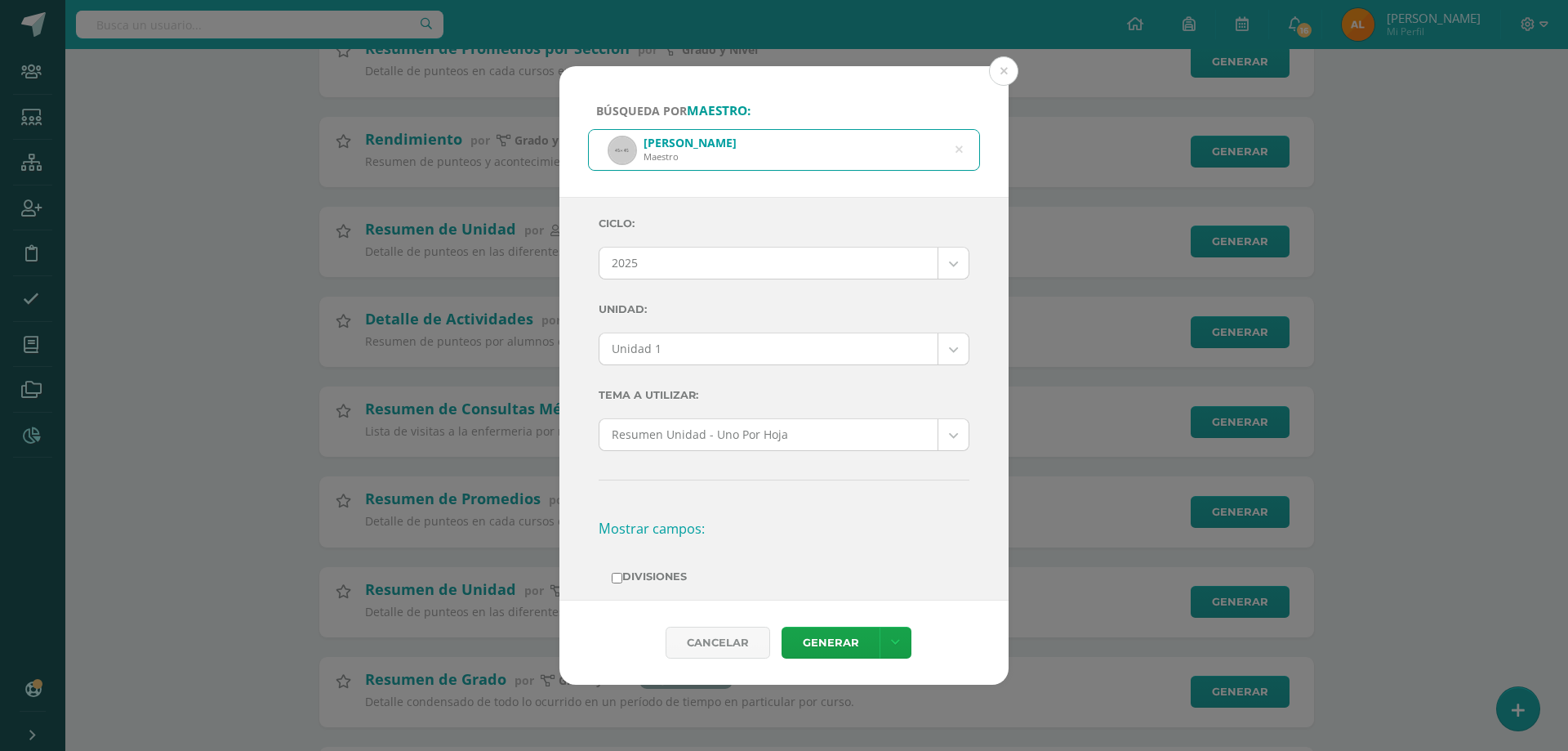
scroll to position [0, 0]
click at [687, 357] on body "Búsqueda por maestro: Jorge Enrique Guzman Maestro Jorge Enrique Guzman Ciclo: …" at bounding box center [784, 402] width 1568 height 1295
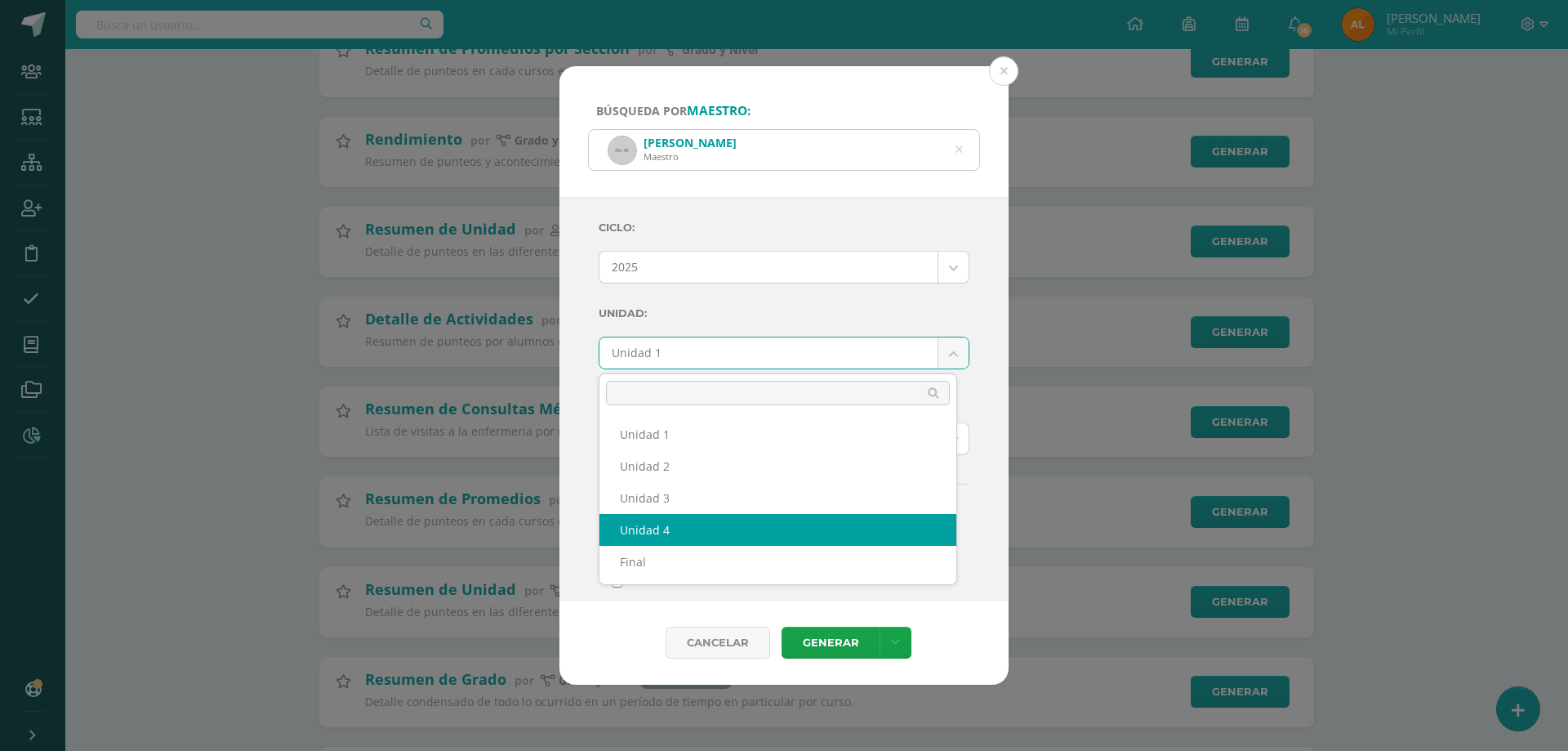
select select "Unidad 4"
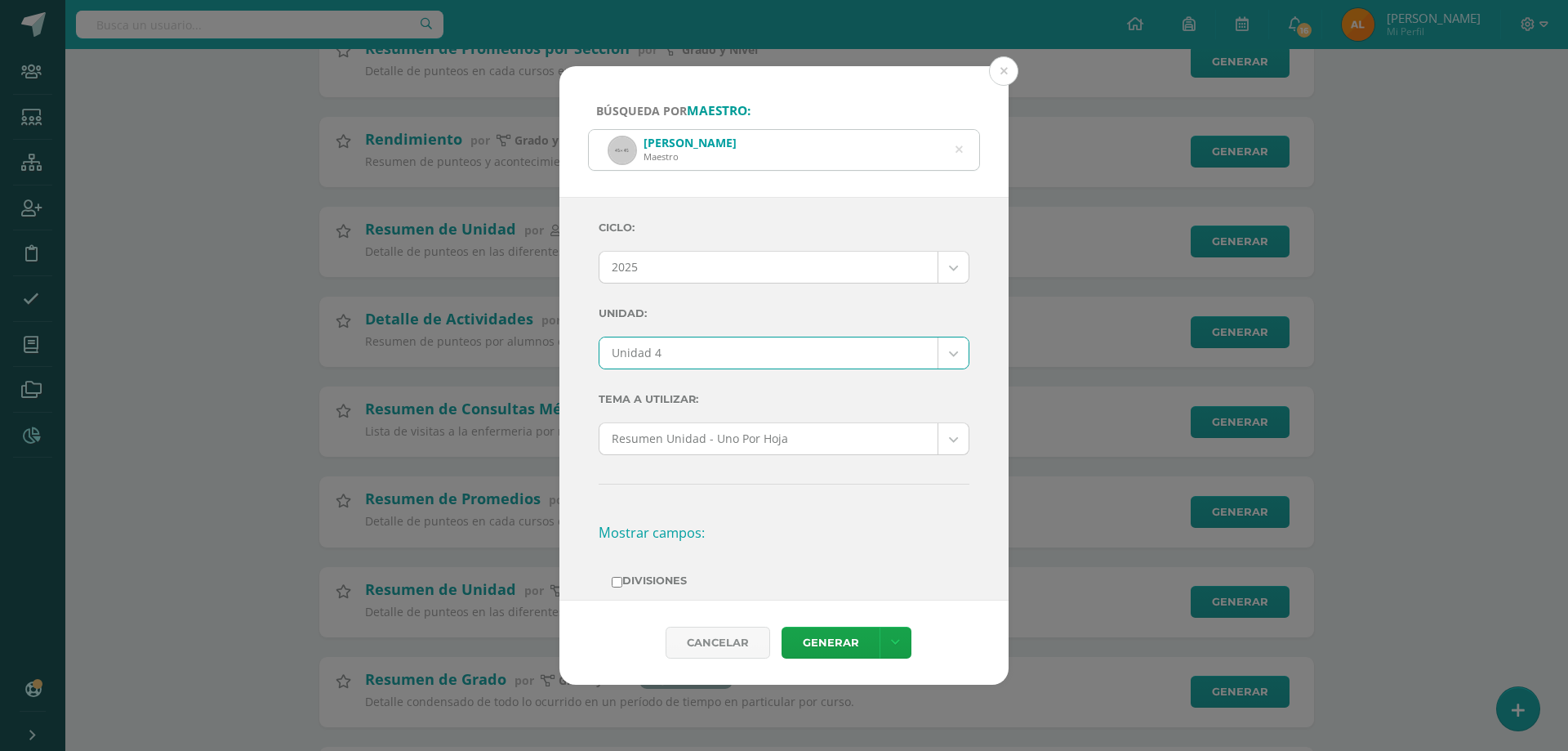
click at [785, 498] on div "Ciclo: 2025 2025 2024 2023 2022 2021 Unidad: Unidad 4 Unidad 1 Unidad 2 Unidad …" at bounding box center [784, 647] width 371 height 872
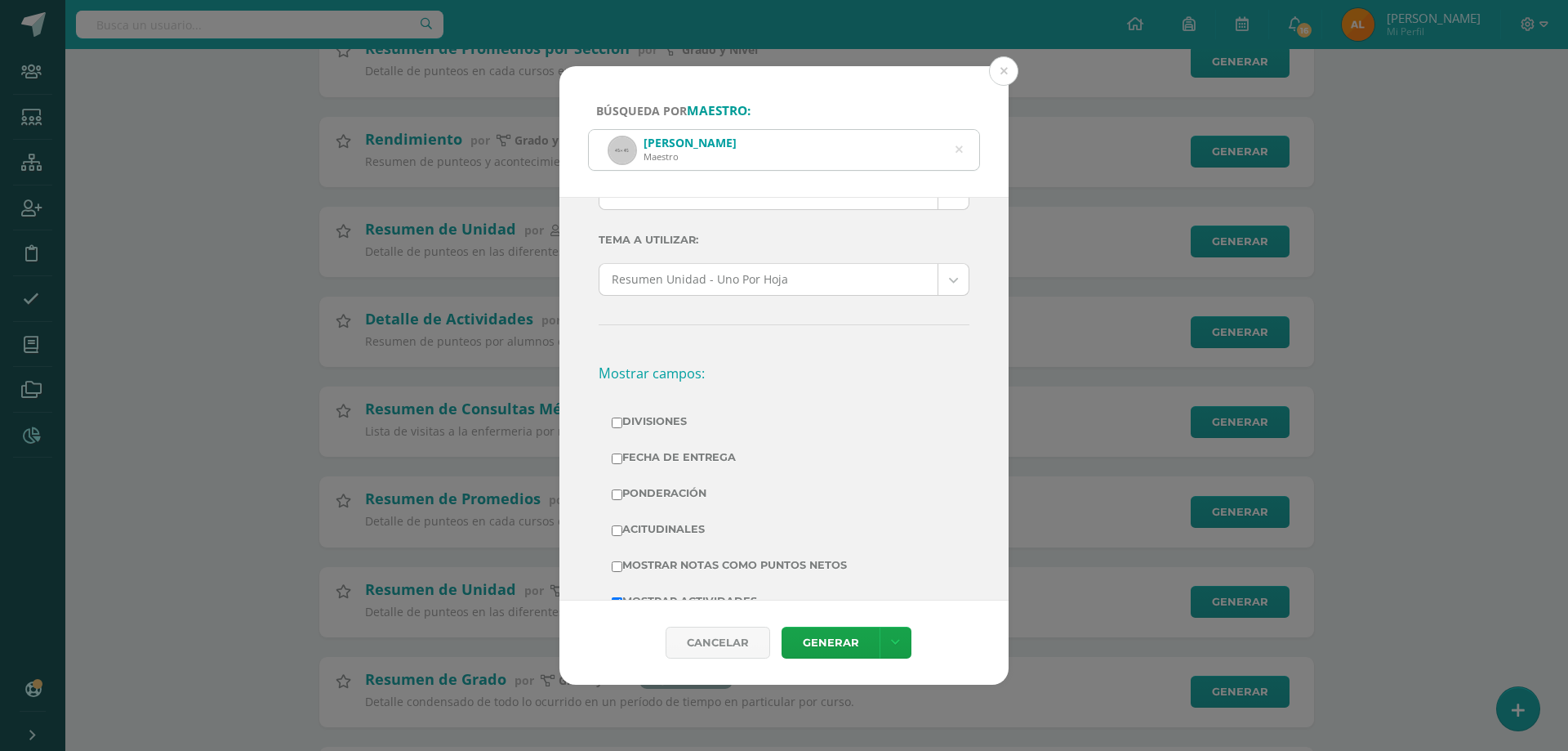
scroll to position [163, 0]
click at [644, 418] on label "Divisiones" at bounding box center [784, 416] width 345 height 23
click at [622, 418] on input "Divisiones" at bounding box center [617, 418] width 11 height 11
checkbox input "true"
click at [658, 489] on label "Ponderación" at bounding box center [784, 489] width 345 height 23
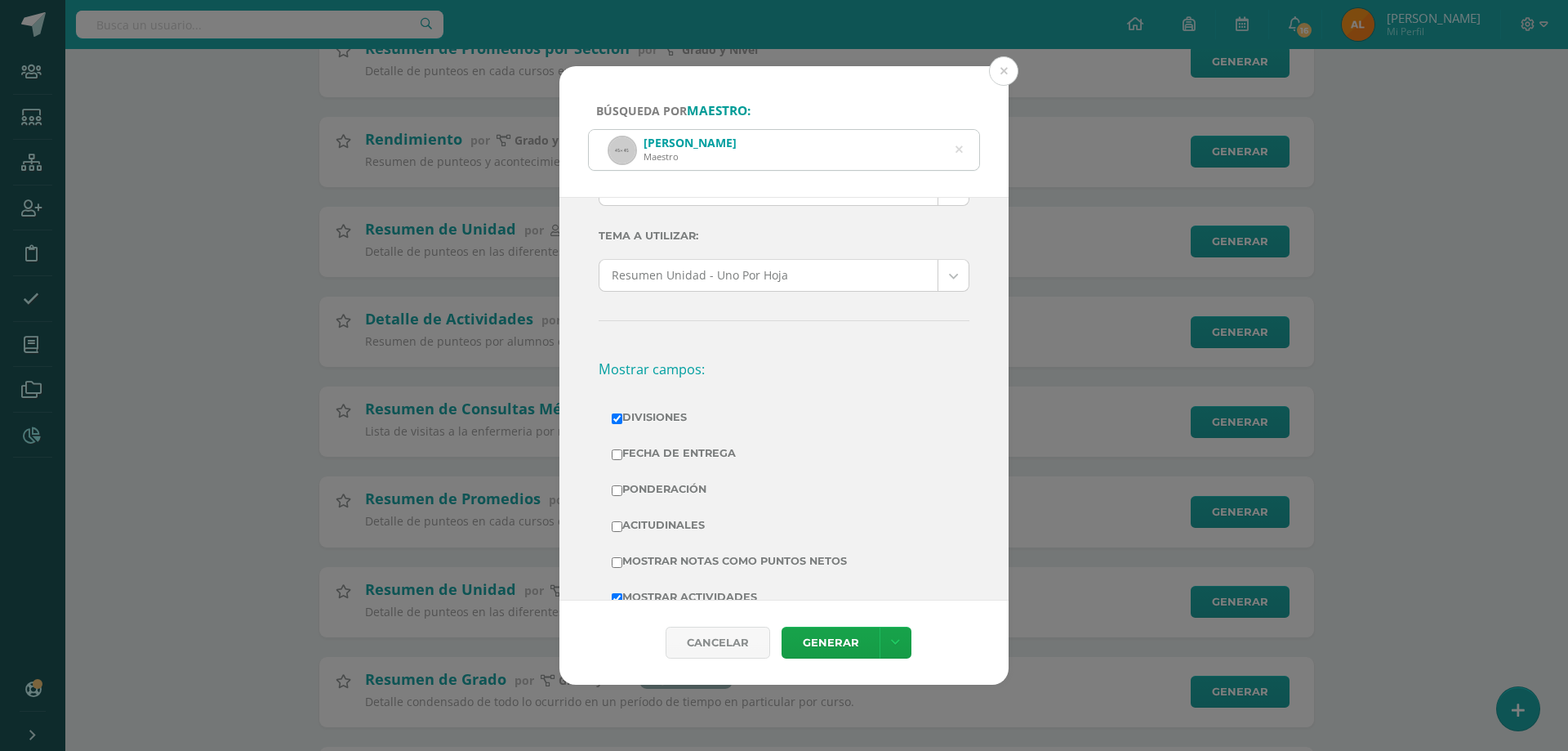
click at [622, 489] on input "Ponderación" at bounding box center [617, 490] width 11 height 11
checkbox input "true"
click at [685, 559] on label "Mostrar Notas Como Puntos Netos" at bounding box center [784, 561] width 345 height 23
click at [622, 559] on input "Mostrar Notas Como Puntos Netos" at bounding box center [617, 562] width 11 height 11
checkbox input "true"
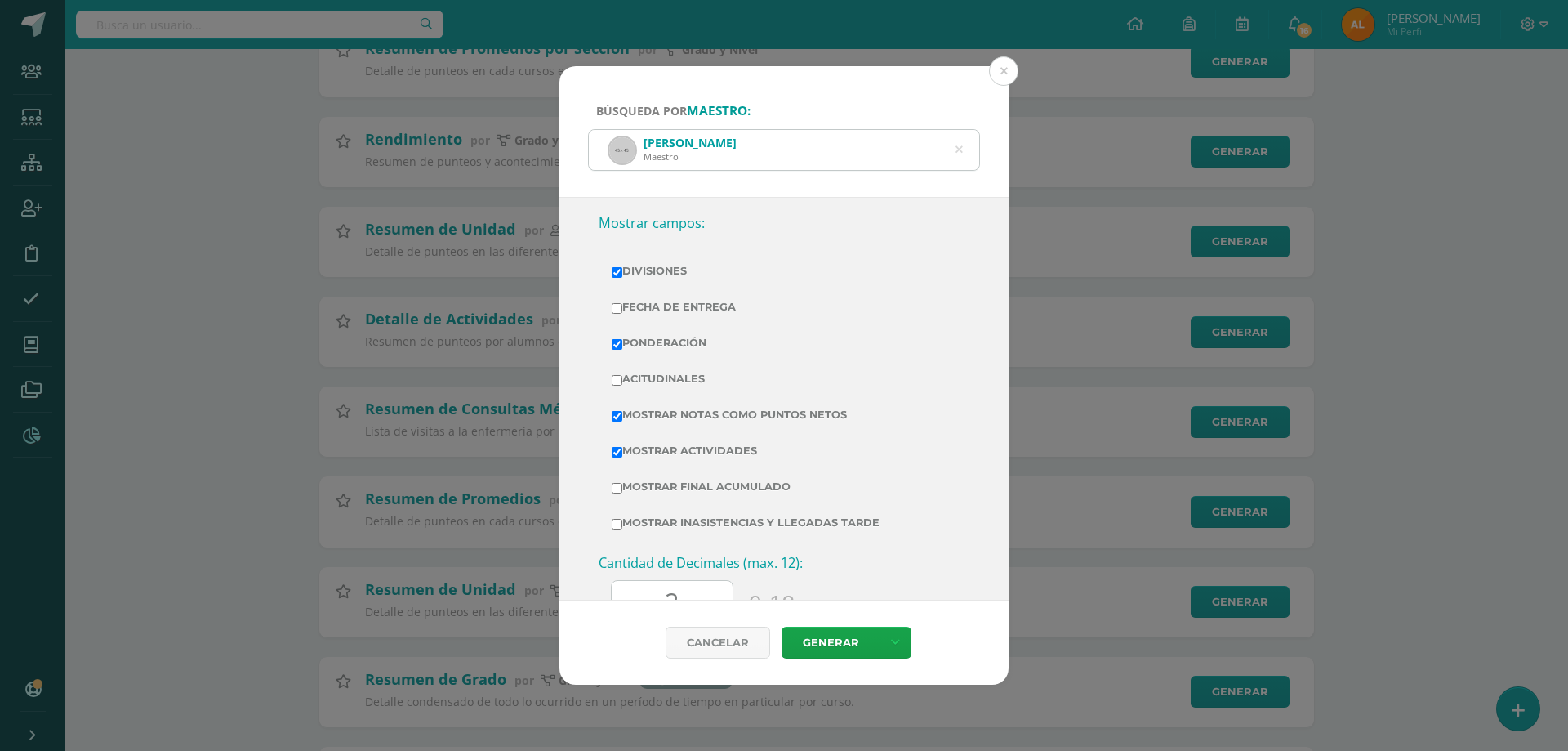
scroll to position [327, 0]
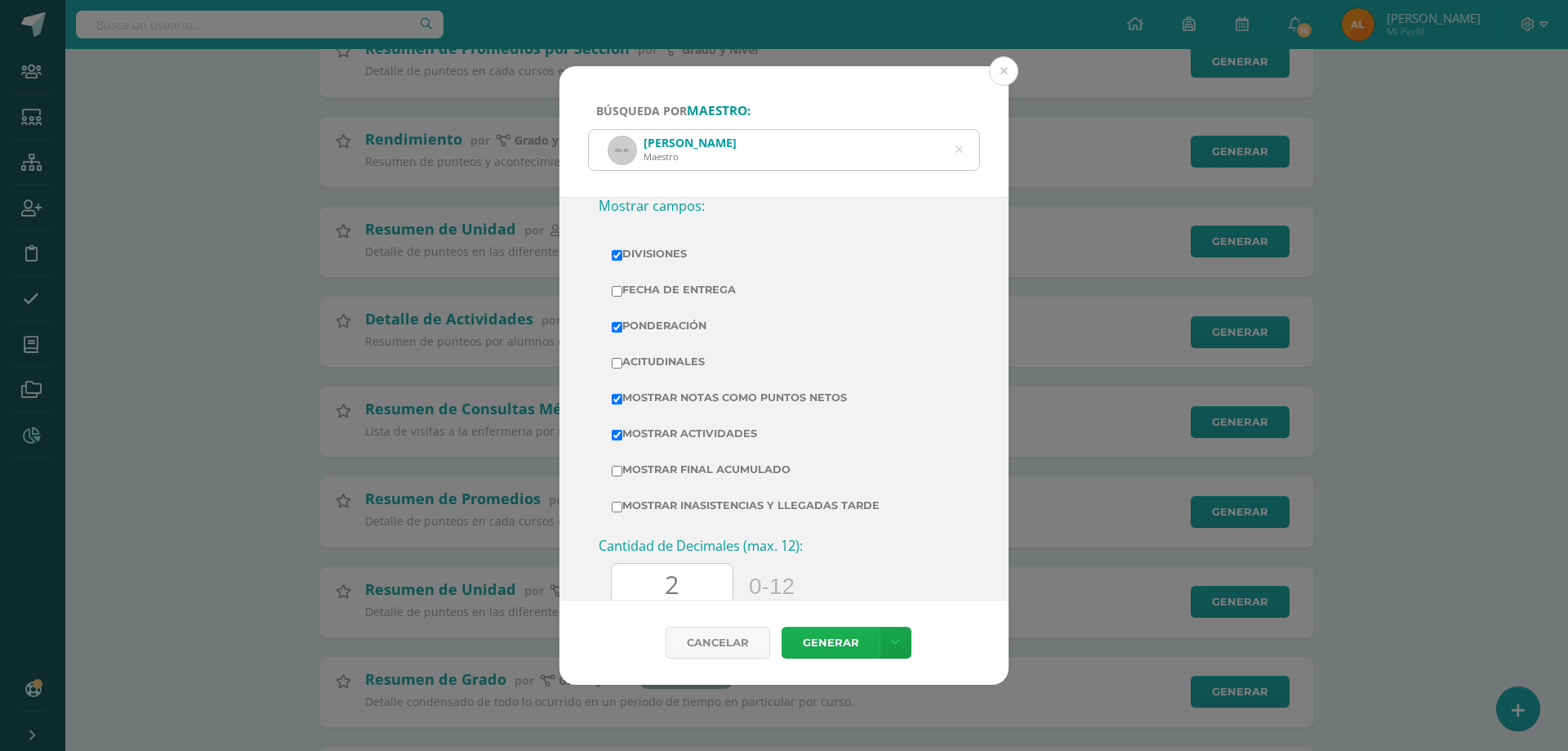
click at [823, 652] on link "Generar" at bounding box center [831, 642] width 98 height 31
click at [960, 148] on icon at bounding box center [958, 149] width 7 height 41
